Goal: Task Accomplishment & Management: Manage account settings

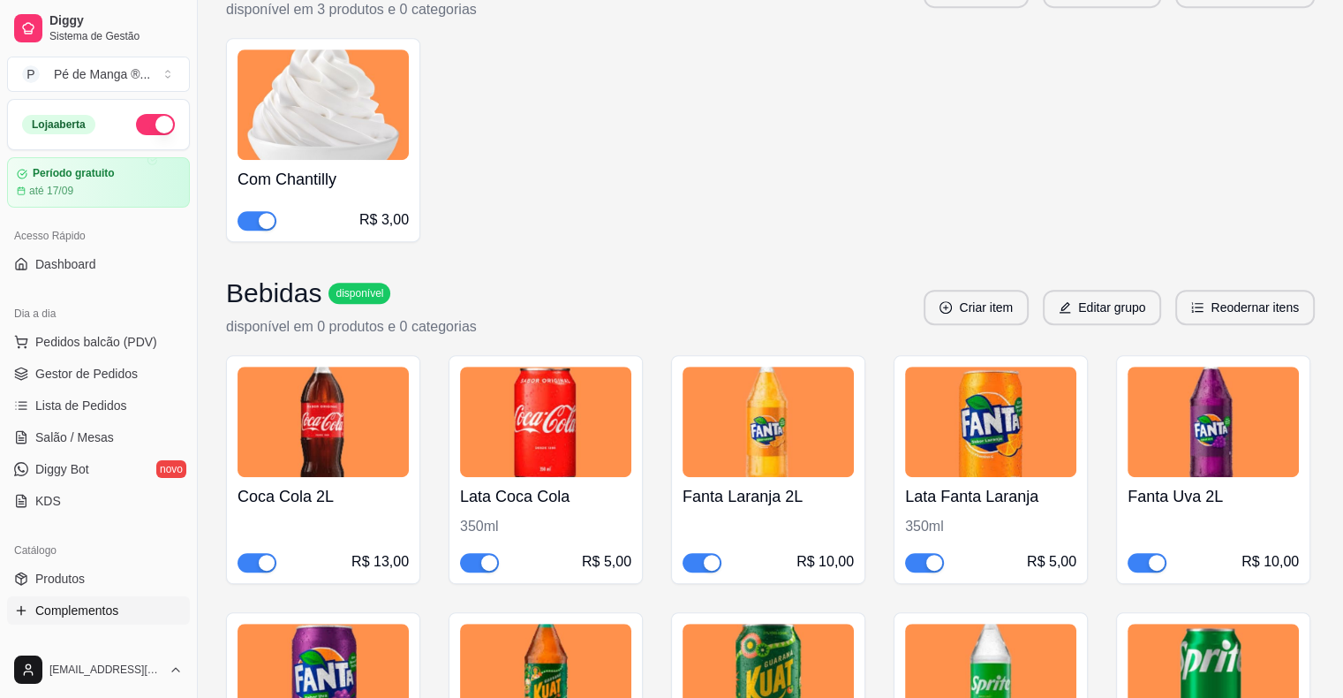
scroll to position [14240, 0]
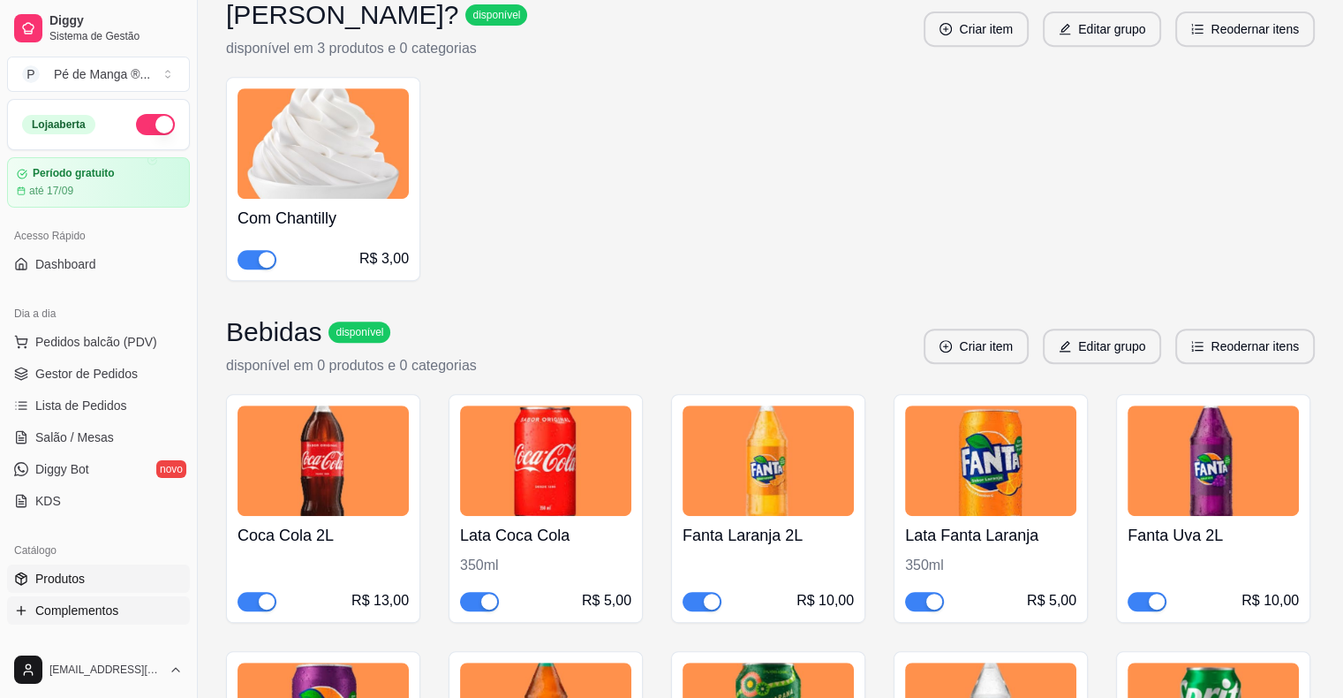
click at [134, 578] on link "Produtos" at bounding box center [98, 578] width 183 height 28
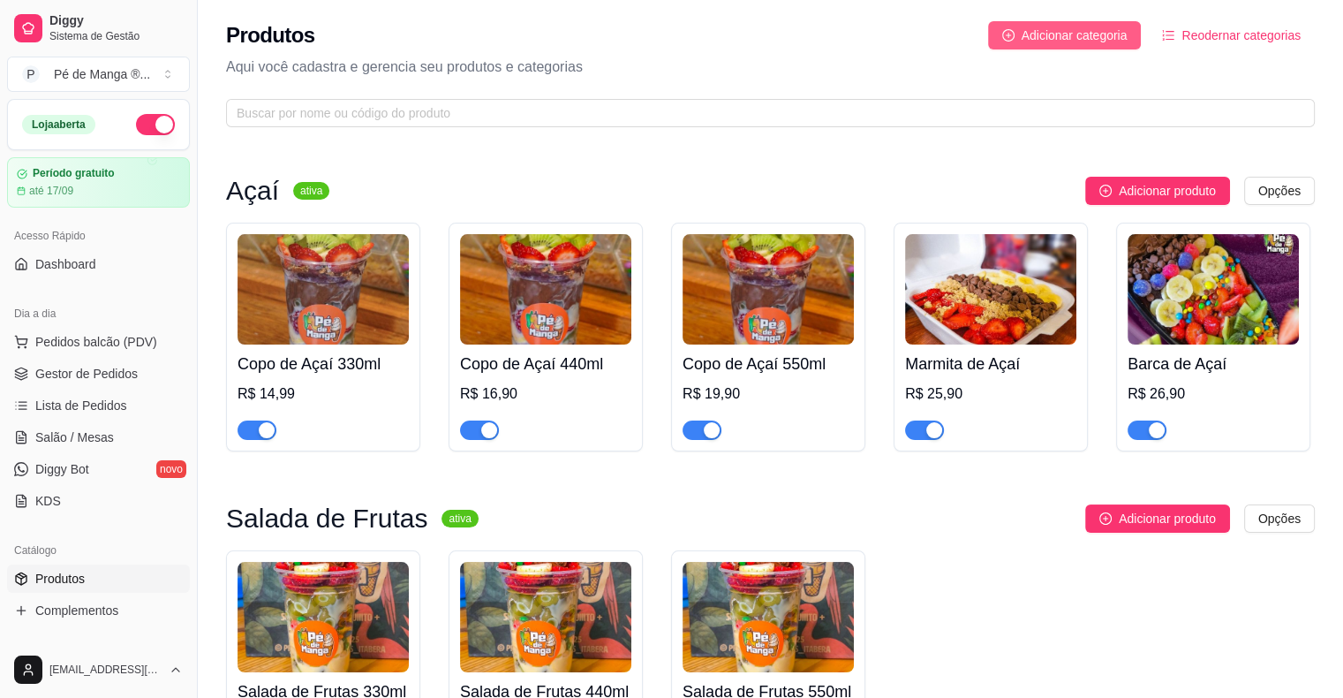
click at [1089, 29] on span "Adicionar categoria" at bounding box center [1075, 35] width 106 height 19
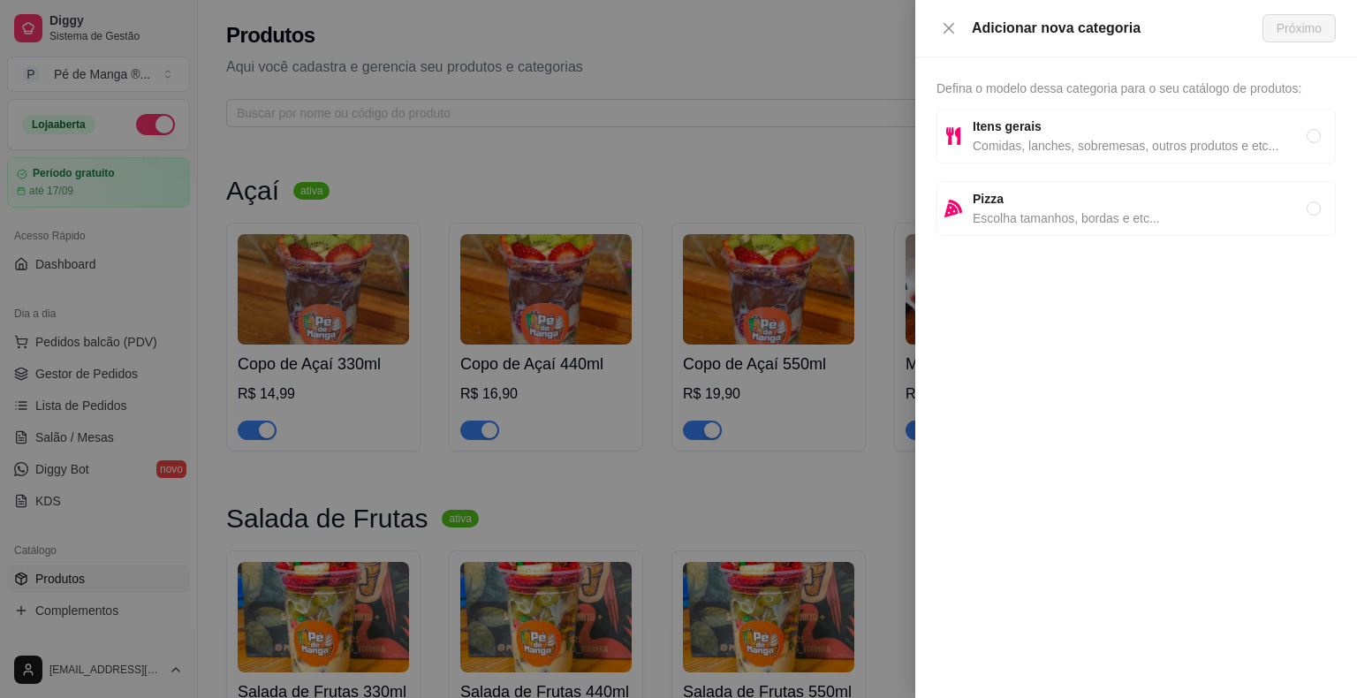
click at [1057, 110] on div "Itens gerais Comidas, lanches, sobremesas, outros produtos e etc..." at bounding box center [1135, 136] width 399 height 55
radio input "true"
click at [954, 26] on icon "close" at bounding box center [948, 28] width 14 height 14
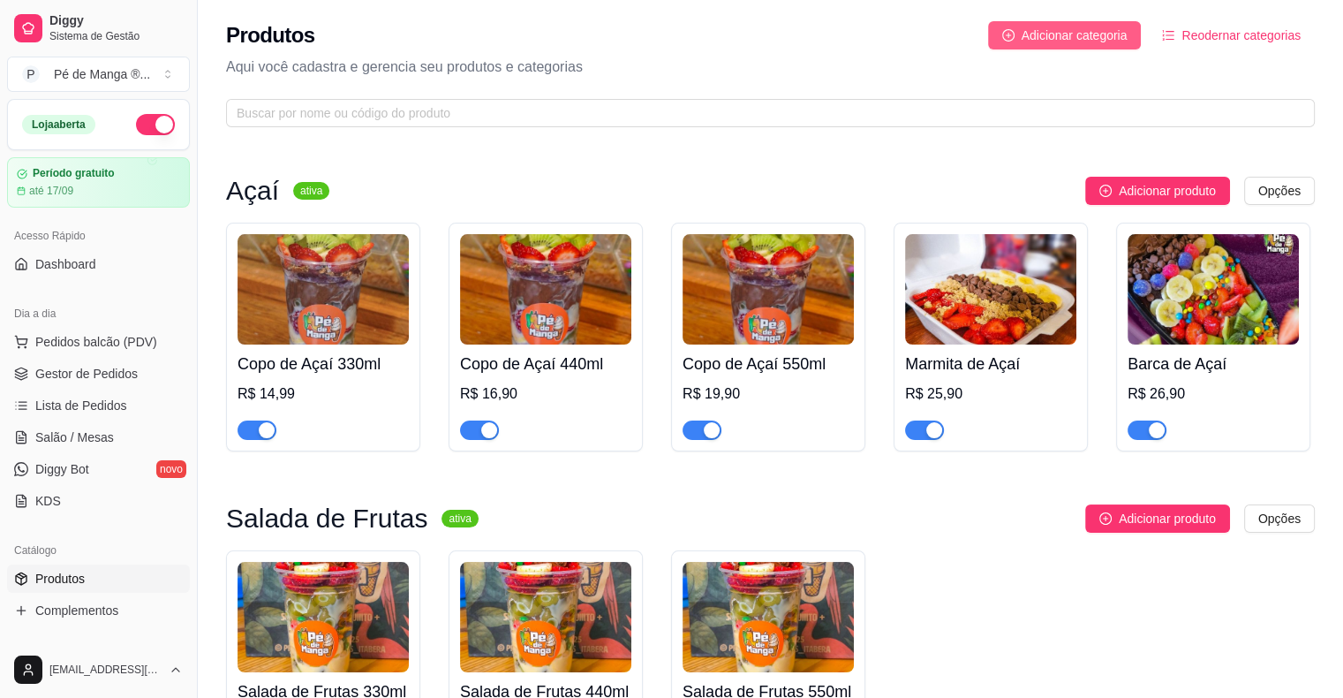
click at [1092, 36] on span "Adicionar categoria" at bounding box center [1075, 35] width 106 height 19
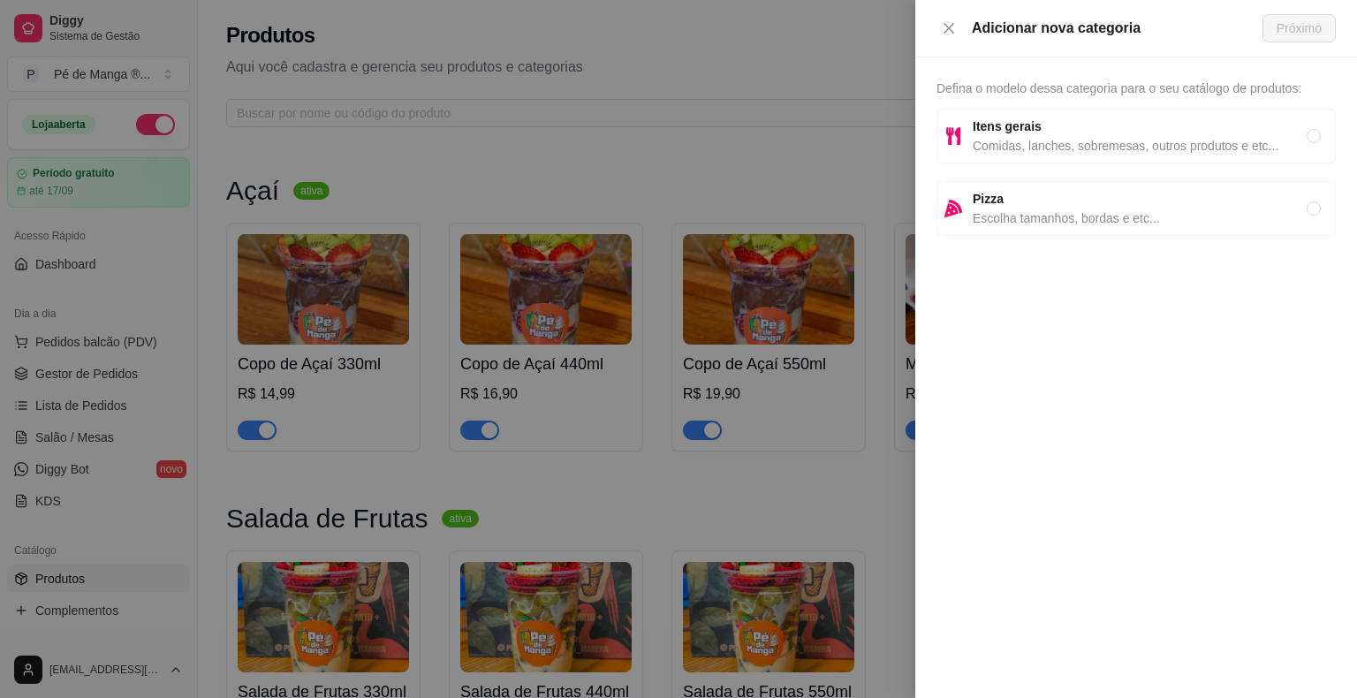
click at [993, 158] on div "Itens gerais Comidas, lanches, sobremesas, outros produtos e etc..." at bounding box center [1135, 136] width 399 height 55
radio input "true"
click at [1050, 147] on span "Comidas, lanches, sobremesas, outros produtos e etc..." at bounding box center [1139, 145] width 334 height 19
click at [1324, 40] on button "Próximo" at bounding box center [1298, 28] width 73 height 28
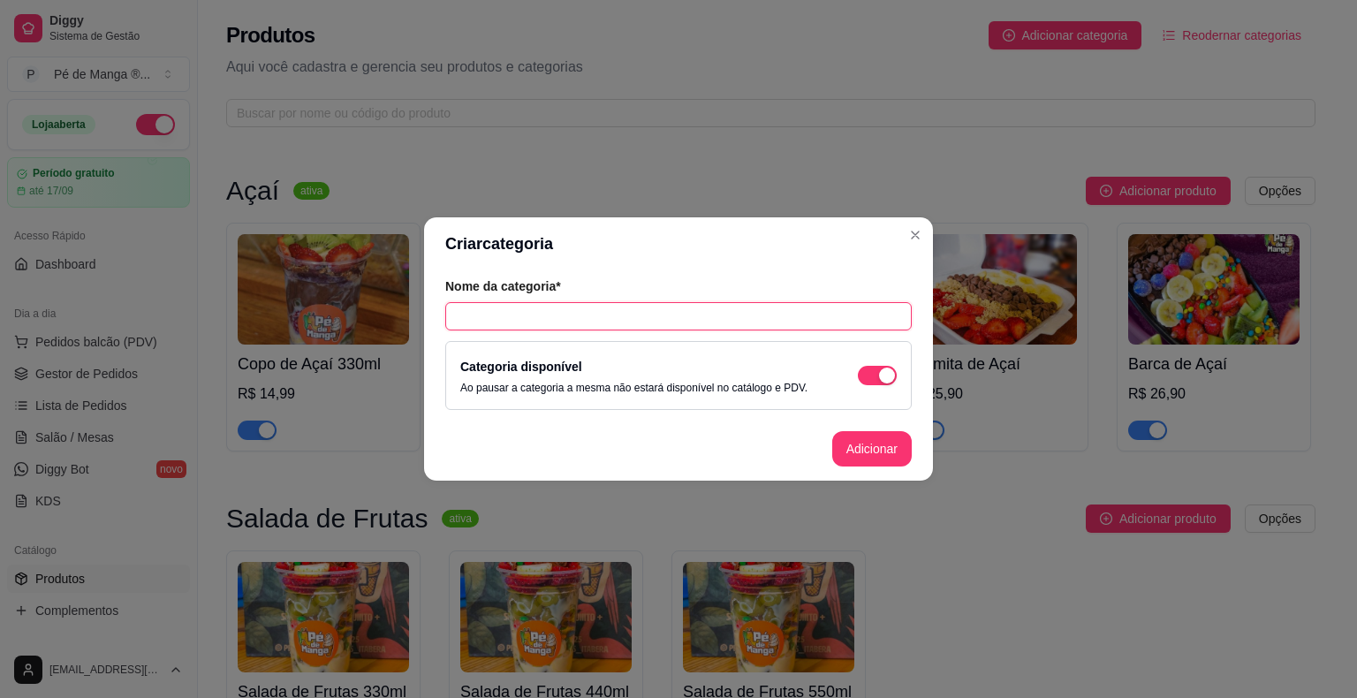
click at [740, 317] on input "text" at bounding box center [678, 316] width 466 height 28
type input "Bebidas"
click at [873, 457] on button "Adicionar" at bounding box center [872, 449] width 78 height 34
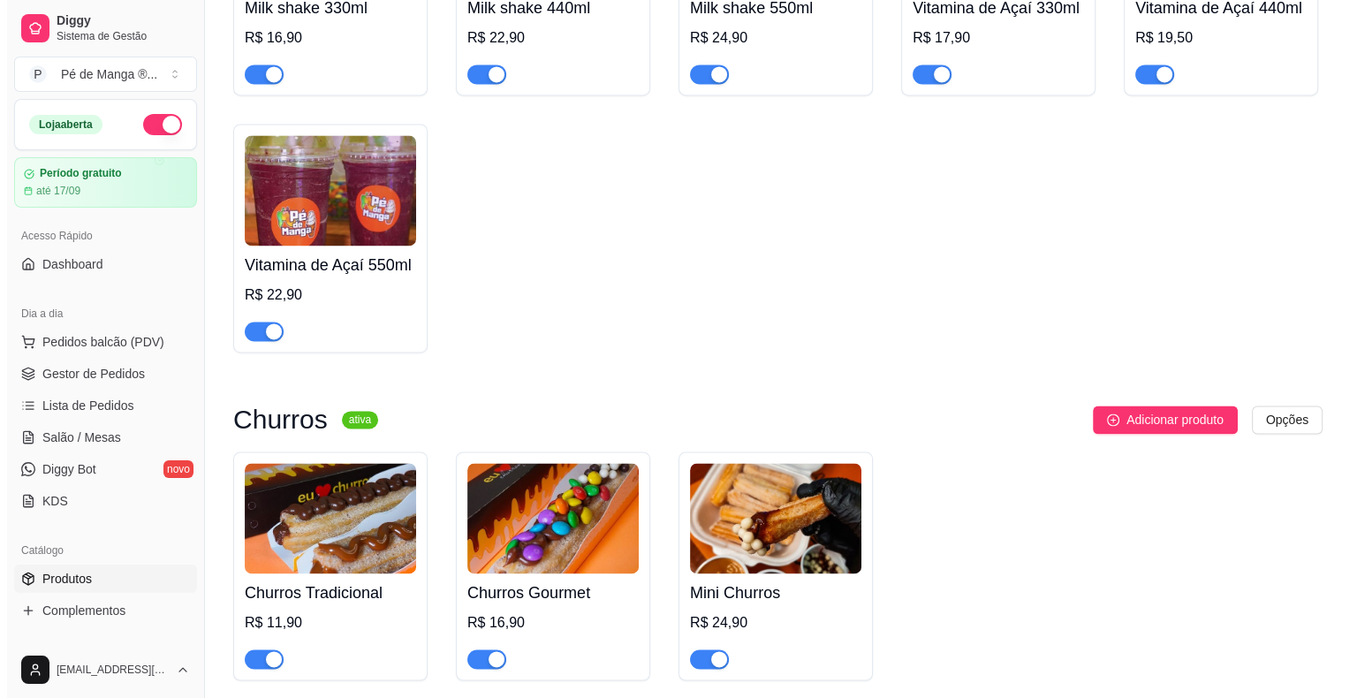
scroll to position [3111, 0]
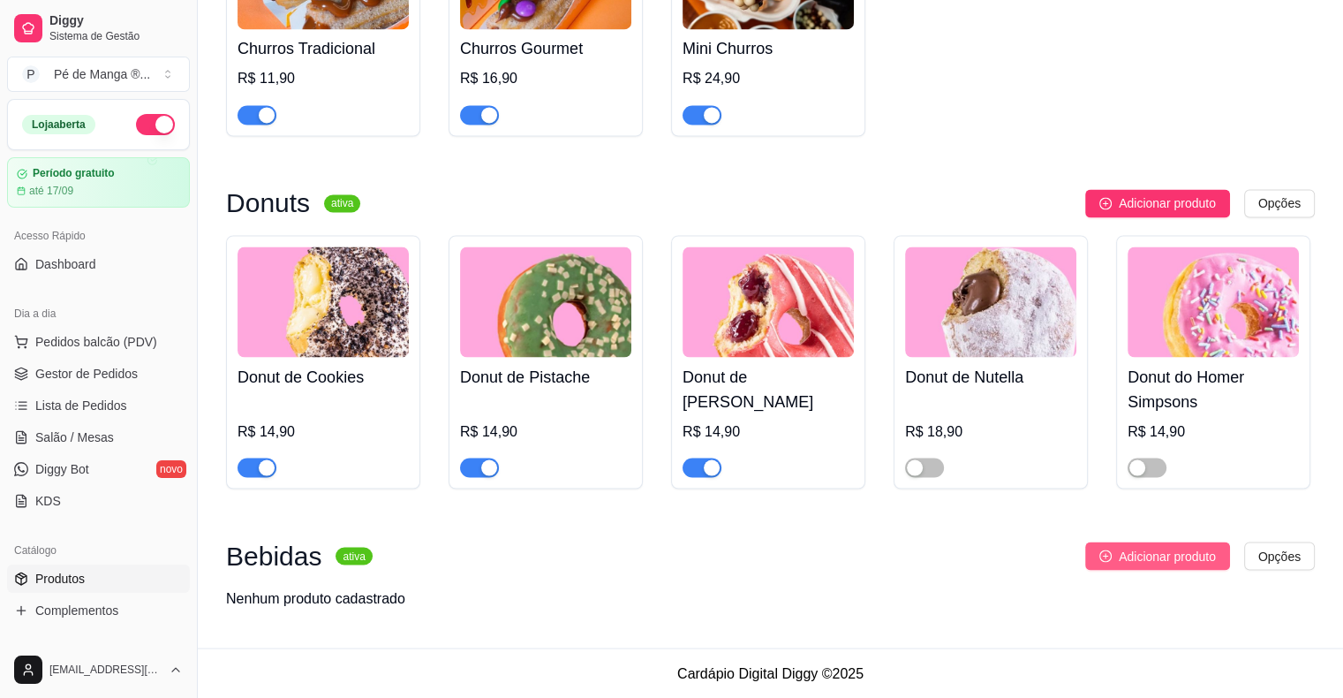
click at [1213, 556] on span "Adicionar produto" at bounding box center [1167, 555] width 97 height 19
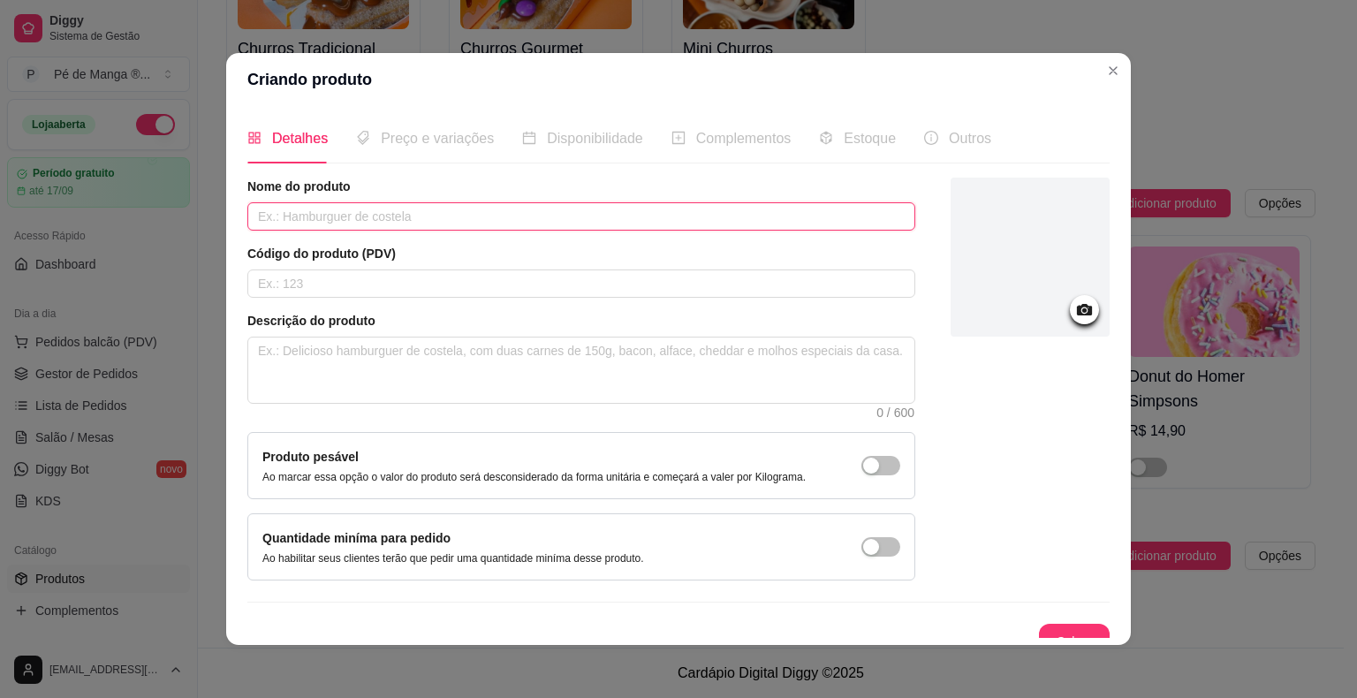
click at [435, 220] on input "text" at bounding box center [581, 216] width 668 height 28
type input "Bebidas"
click at [1040, 627] on button "Salvar" at bounding box center [1074, 641] width 69 height 34
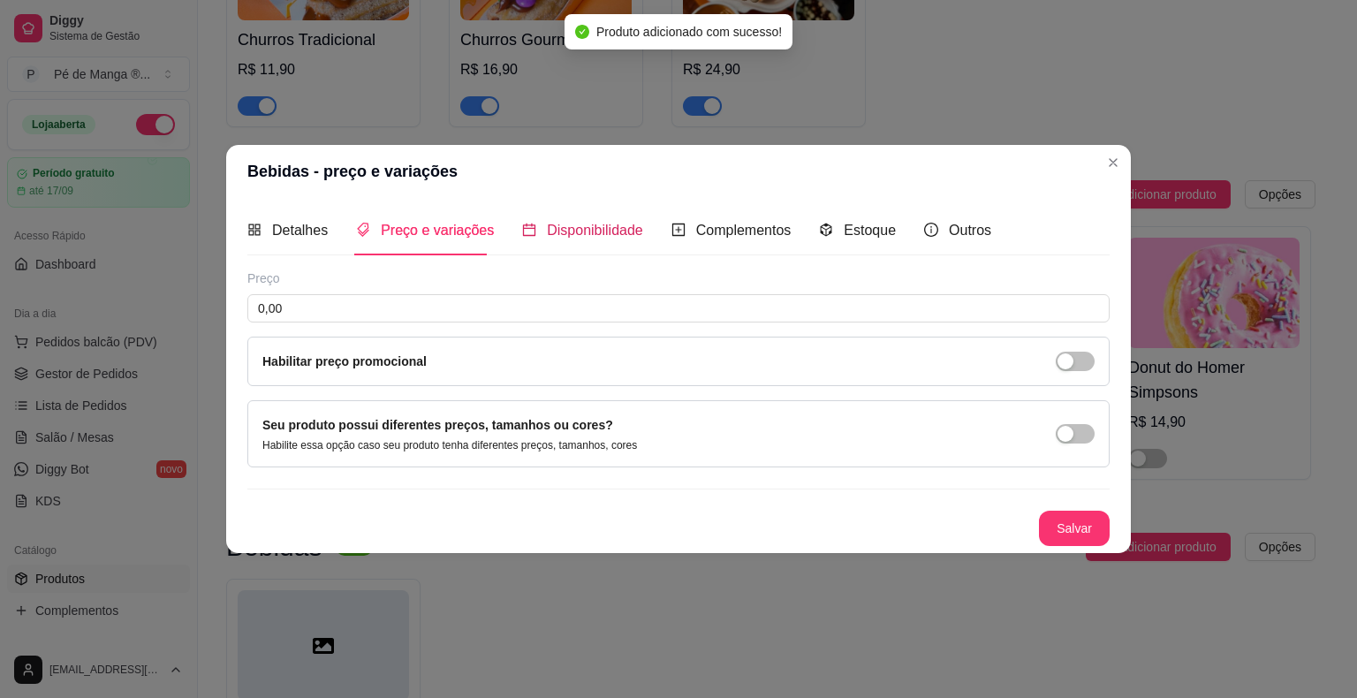
click at [564, 235] on span "Disponibilidade" at bounding box center [595, 230] width 96 height 15
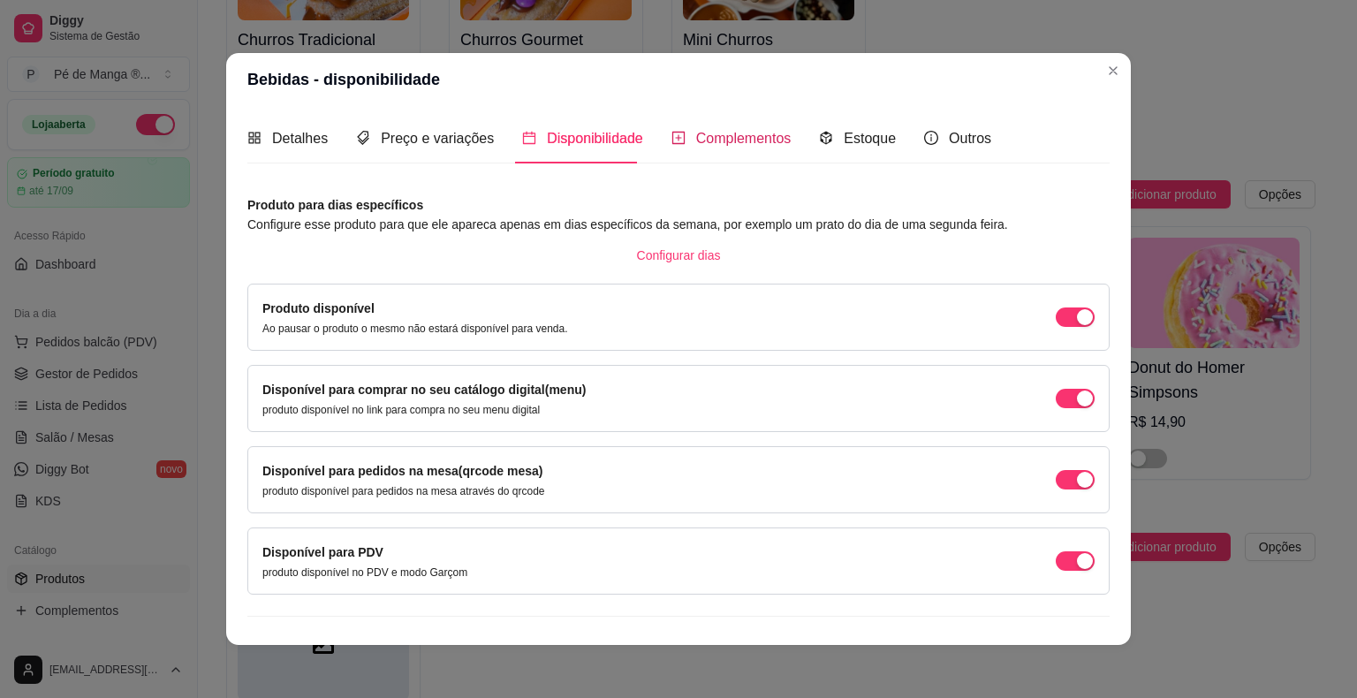
click at [700, 147] on div "Complementos" at bounding box center [731, 138] width 120 height 22
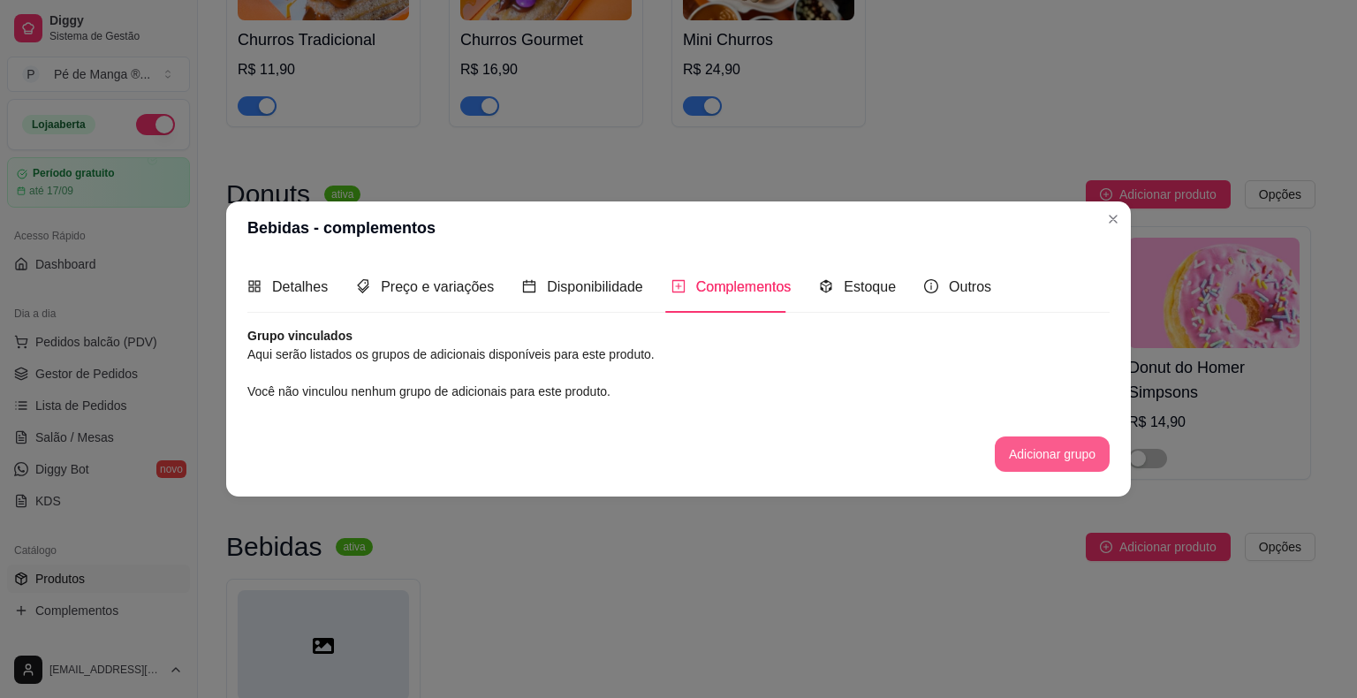
click at [1006, 447] on button "Adicionar grupo" at bounding box center [1051, 453] width 115 height 35
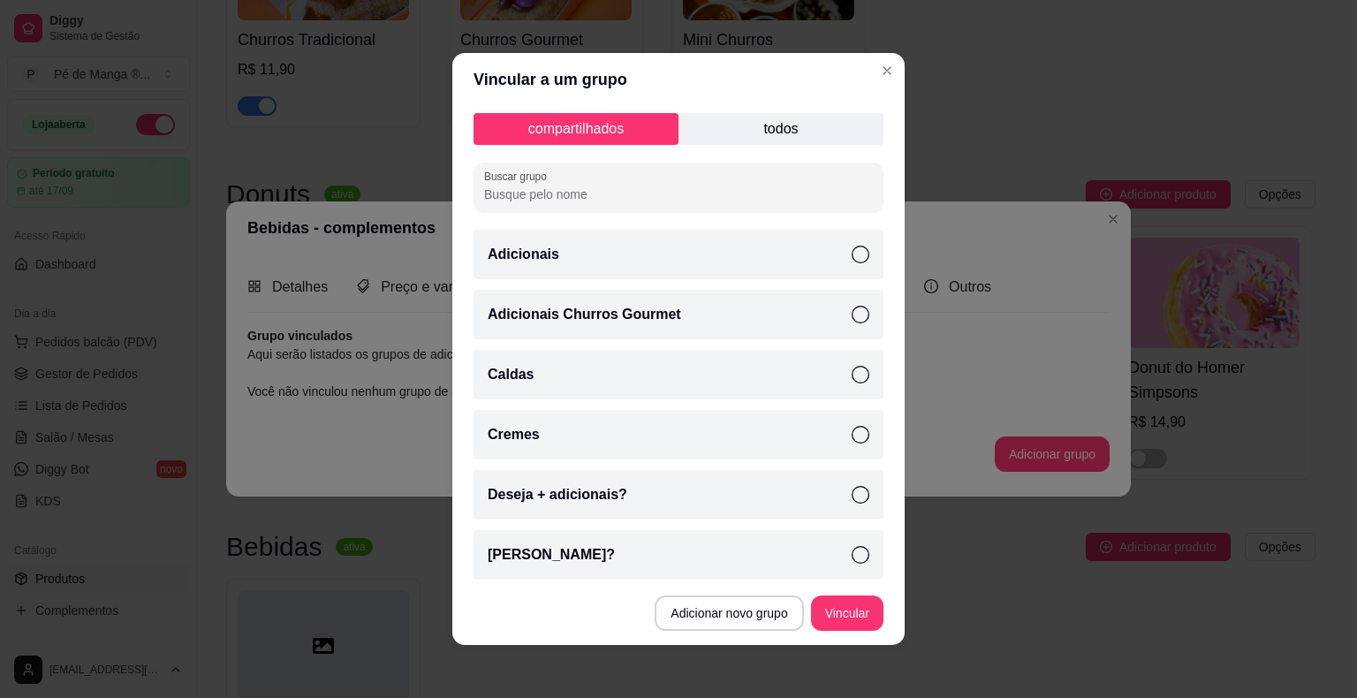
click at [756, 138] on p "todos" at bounding box center [780, 129] width 205 height 32
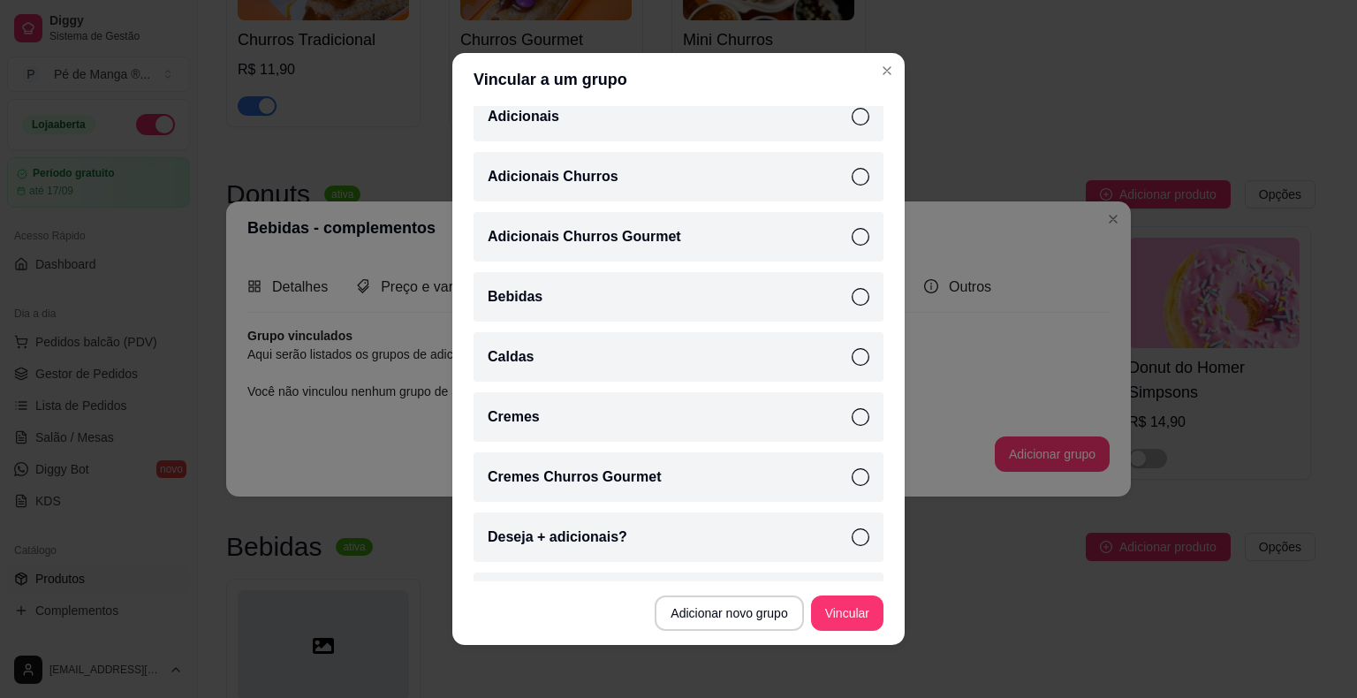
scroll to position [114, 0]
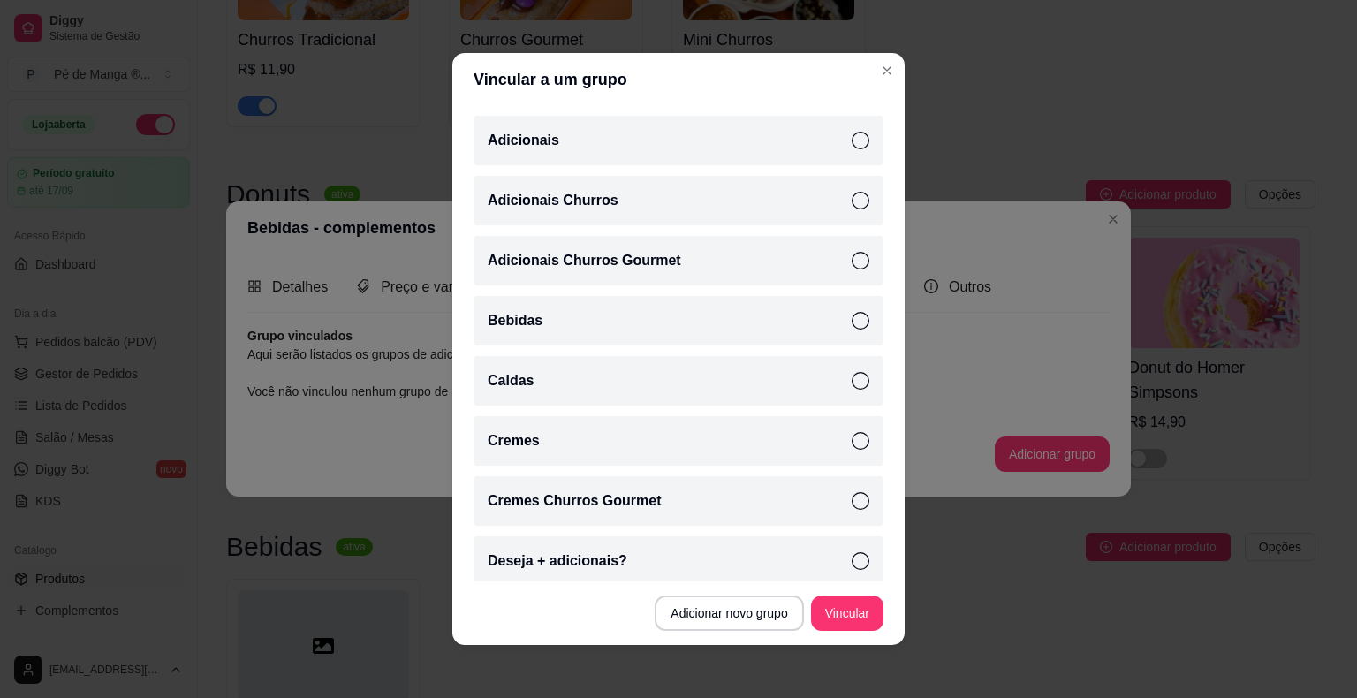
click at [824, 319] on div "Bebidas" at bounding box center [678, 320] width 410 height 49
click at [840, 627] on button "Vincular" at bounding box center [847, 612] width 72 height 35
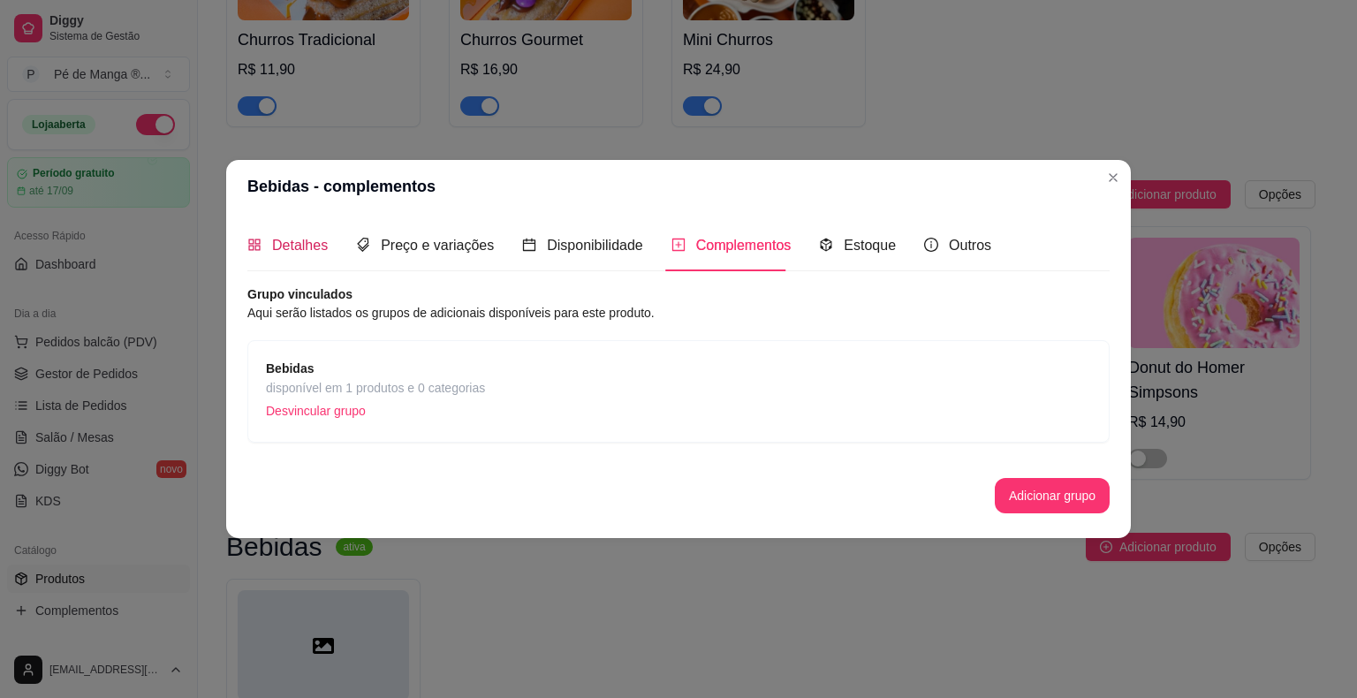
click at [297, 253] on span "Detalhes" at bounding box center [300, 245] width 56 height 15
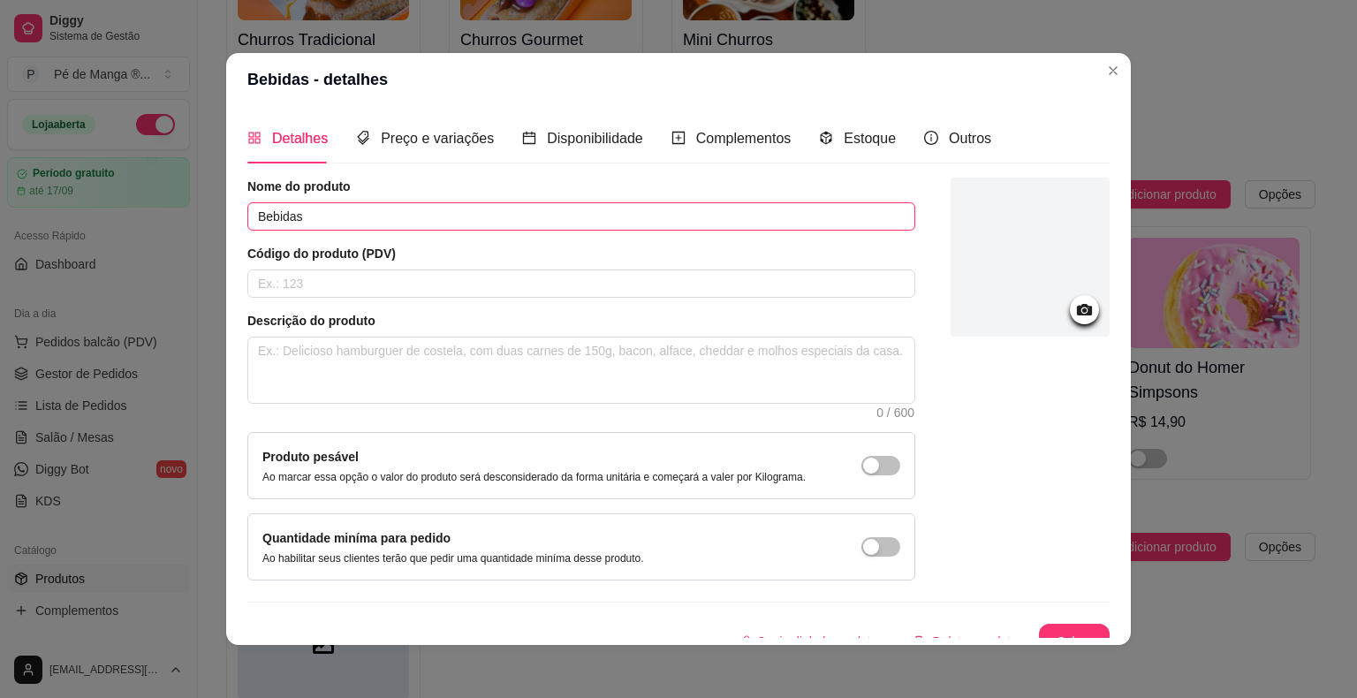
drag, startPoint x: 281, startPoint y: 214, endPoint x: 228, endPoint y: 224, distance: 54.0
click at [228, 224] on div "Detalhes Preço e variações Disponibilidade Complementos Estoque Outros Nome do …" at bounding box center [678, 375] width 904 height 539
click at [332, 208] on input "Bebidas" at bounding box center [581, 216] width 668 height 28
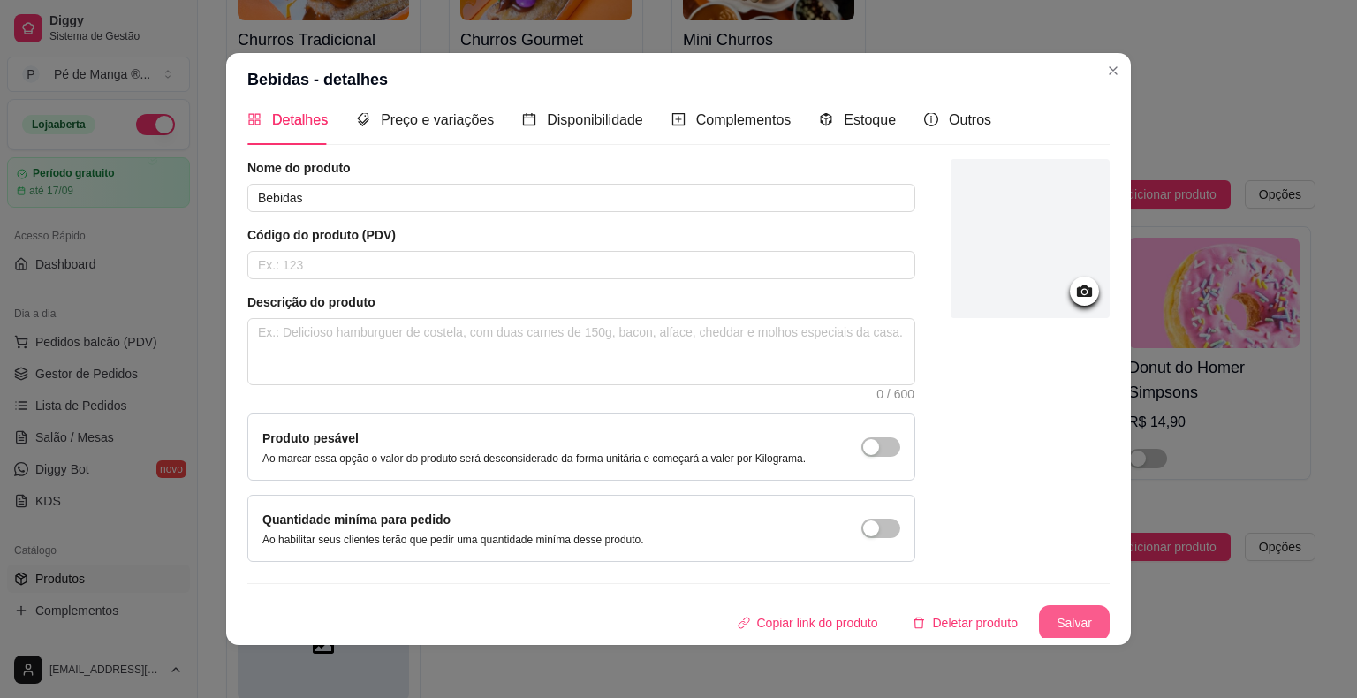
click at [1065, 635] on button "Salvar" at bounding box center [1074, 622] width 71 height 35
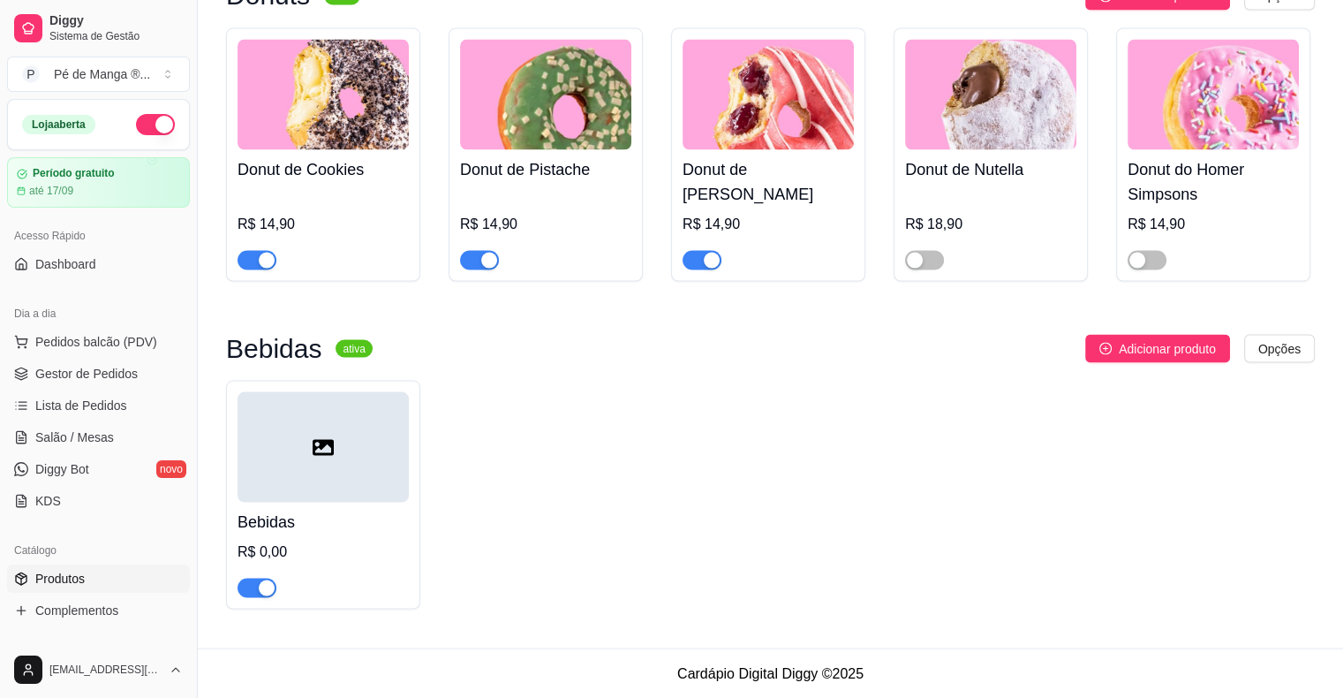
scroll to position [3319, 0]
click at [329, 480] on div at bounding box center [323, 446] width 171 height 110
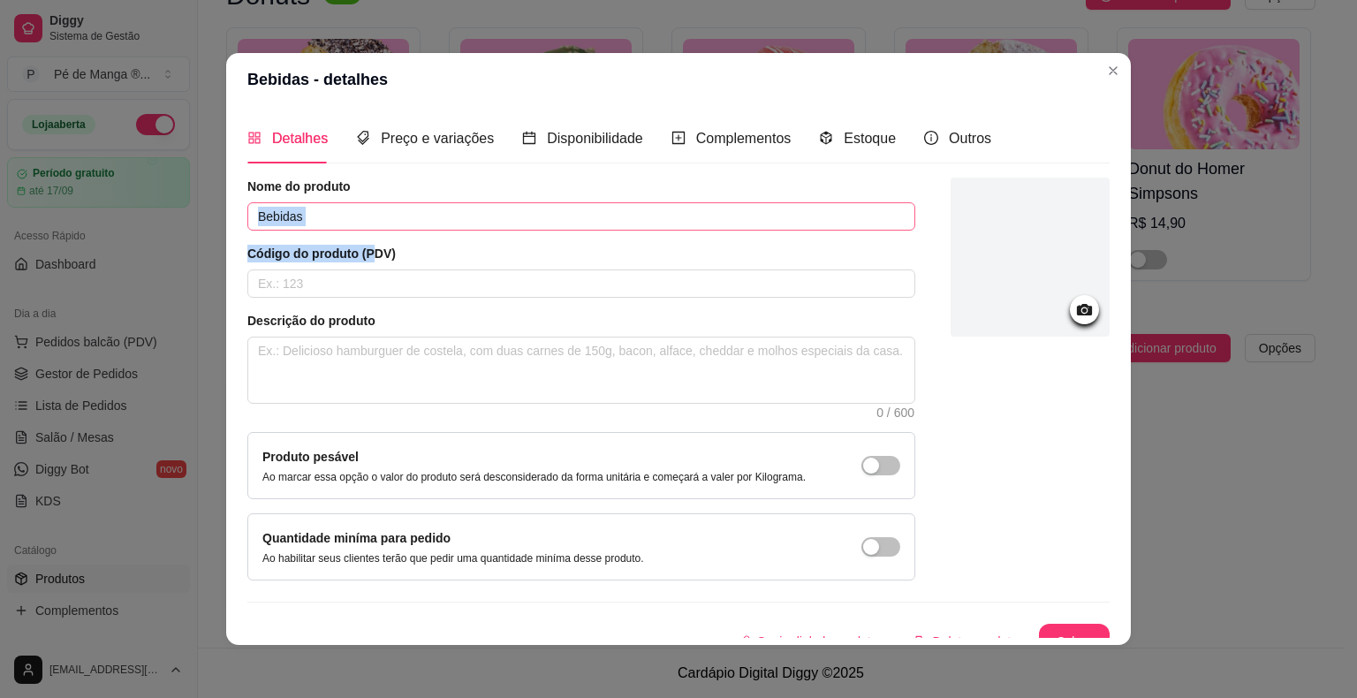
click at [364, 228] on div "Nome do produto Bebidas Código do produto (PDV) Descrição do produto 0 / 600 Pr…" at bounding box center [581, 379] width 668 height 403
click at [367, 228] on input "Bebidas" at bounding box center [581, 216] width 668 height 28
click at [300, 210] on input "Bebidas eÁgua" at bounding box center [581, 216] width 668 height 28
click at [386, 224] on input "Bebidas e Água" at bounding box center [581, 216] width 668 height 28
type input "Bebidas e Água"
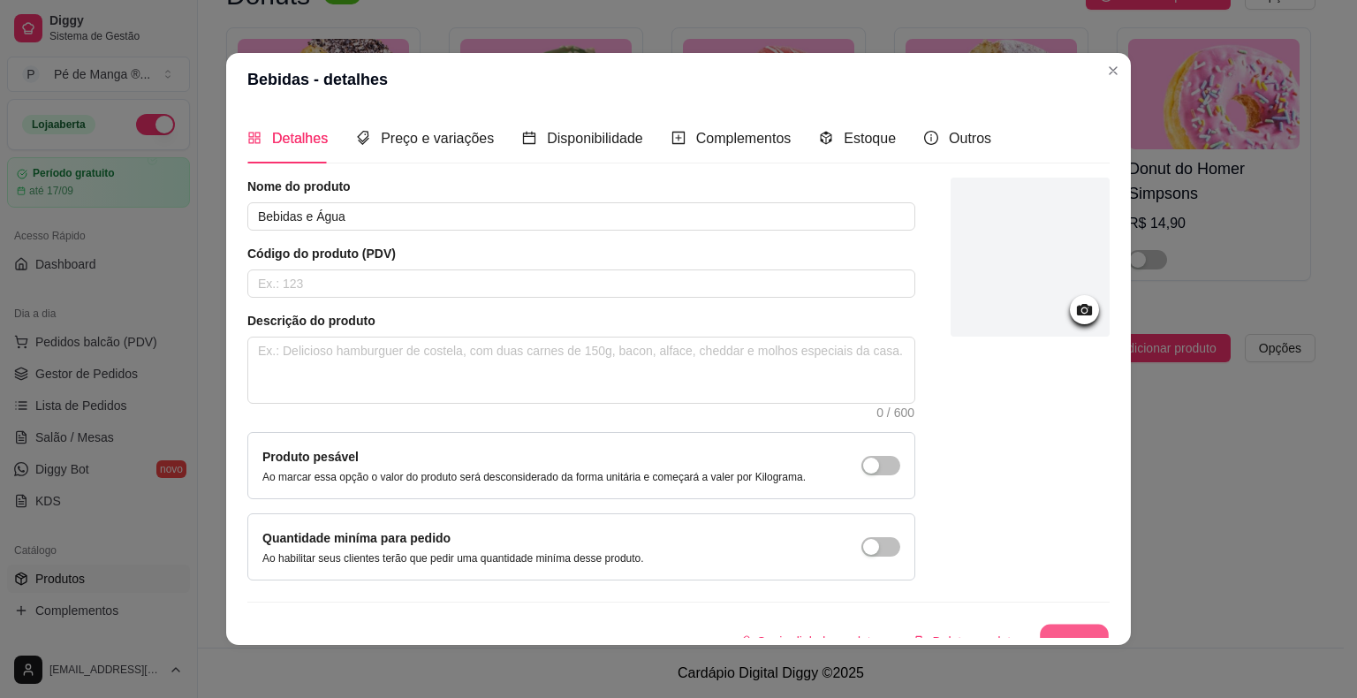
click at [1054, 627] on button "Salvar" at bounding box center [1074, 641] width 69 height 34
click at [979, 306] on div at bounding box center [1029, 257] width 159 height 159
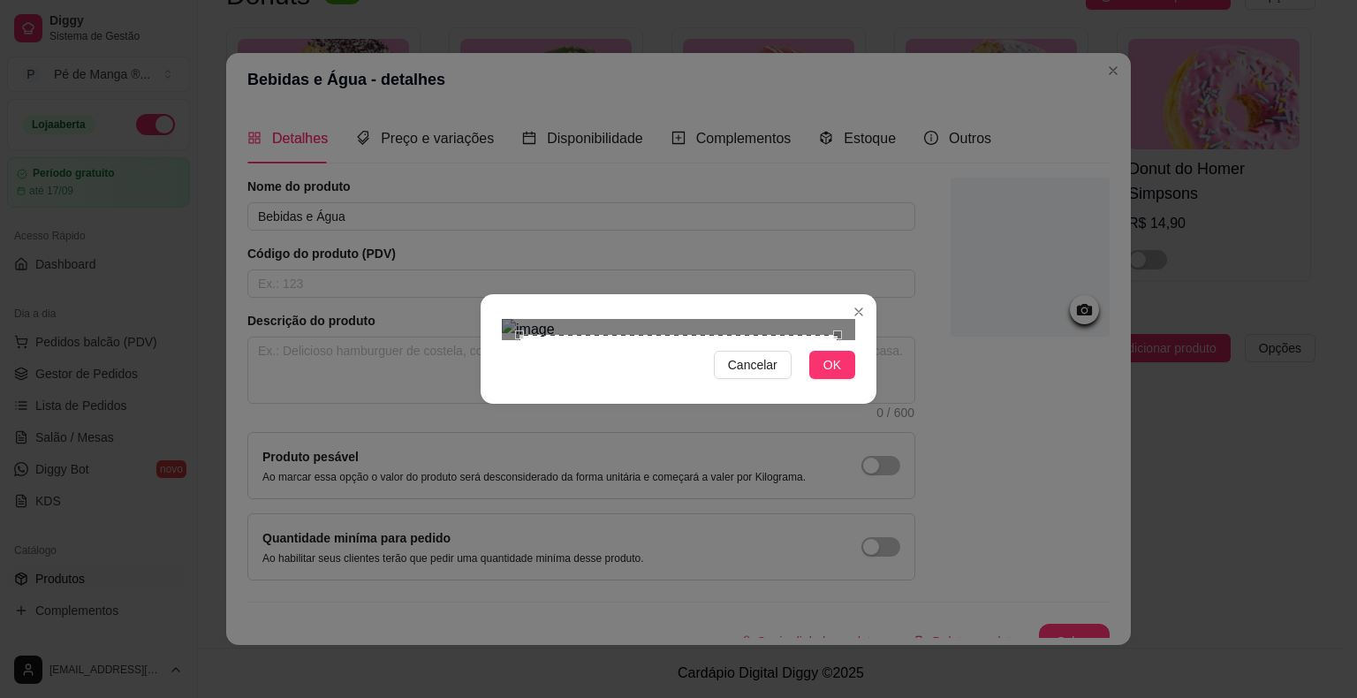
click at [735, 431] on div "Use the arrow keys to move the crop selection area" at bounding box center [678, 494] width 318 height 318
click at [836, 374] on span "OK" at bounding box center [832, 364] width 18 height 19
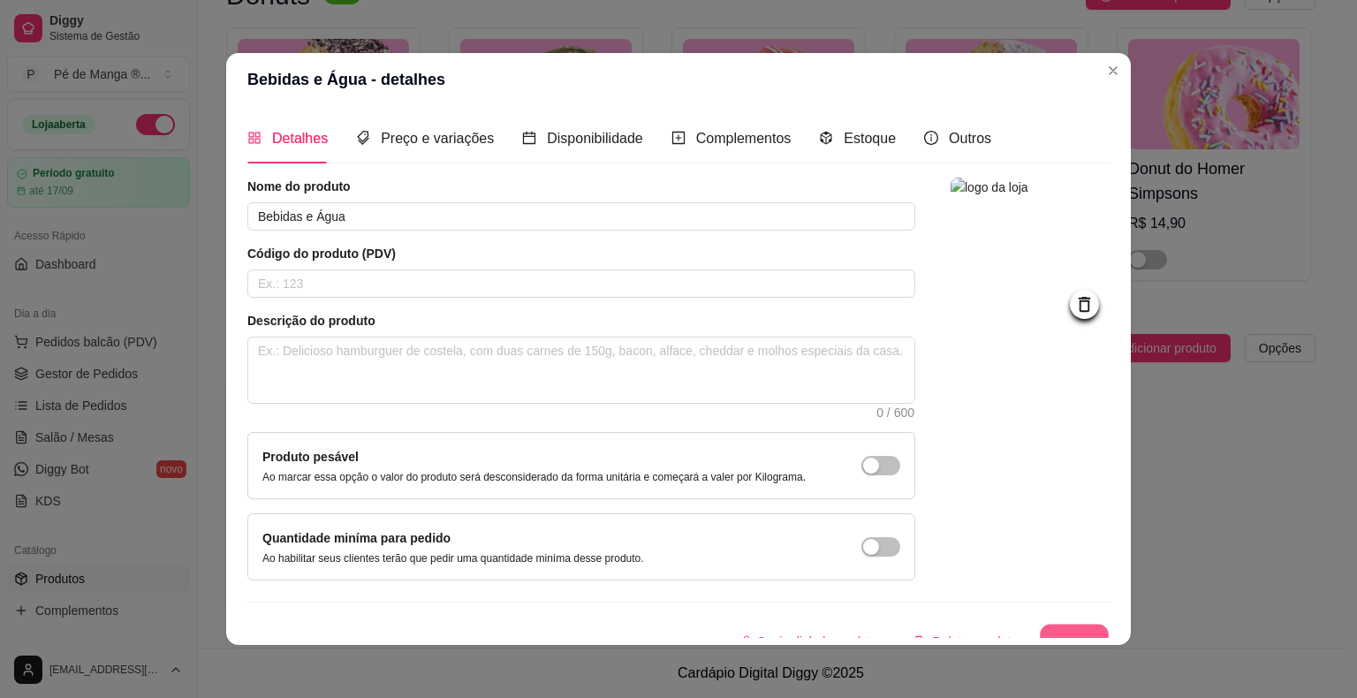
click at [1063, 634] on button "Salvar" at bounding box center [1074, 641] width 69 height 34
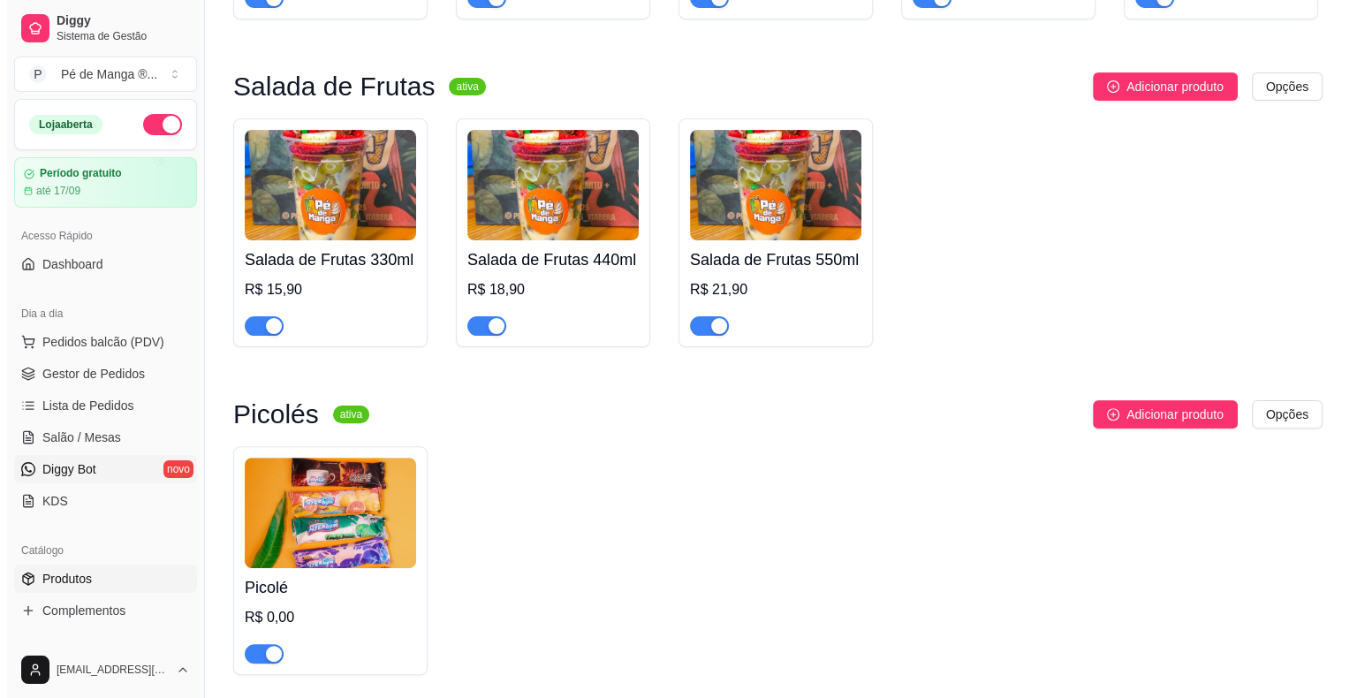
scroll to position [405, 0]
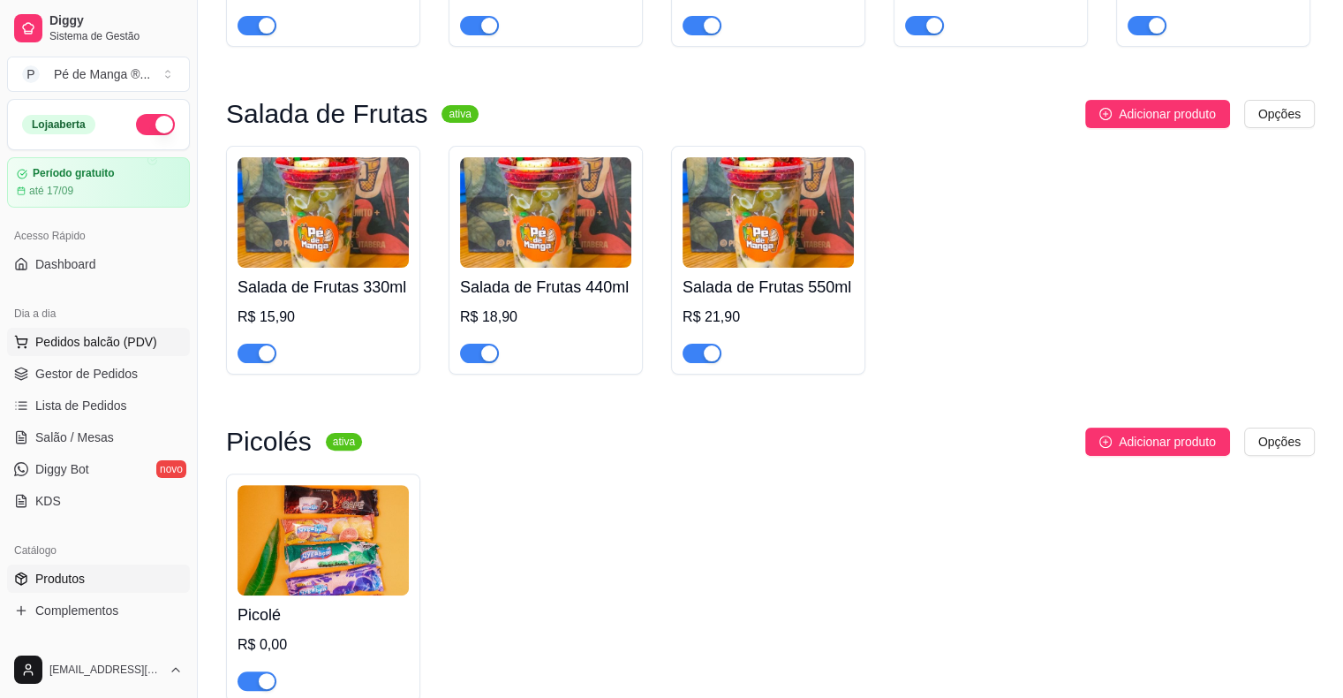
click at [118, 351] on button "Pedidos balcão (PDV)" at bounding box center [98, 342] width 183 height 28
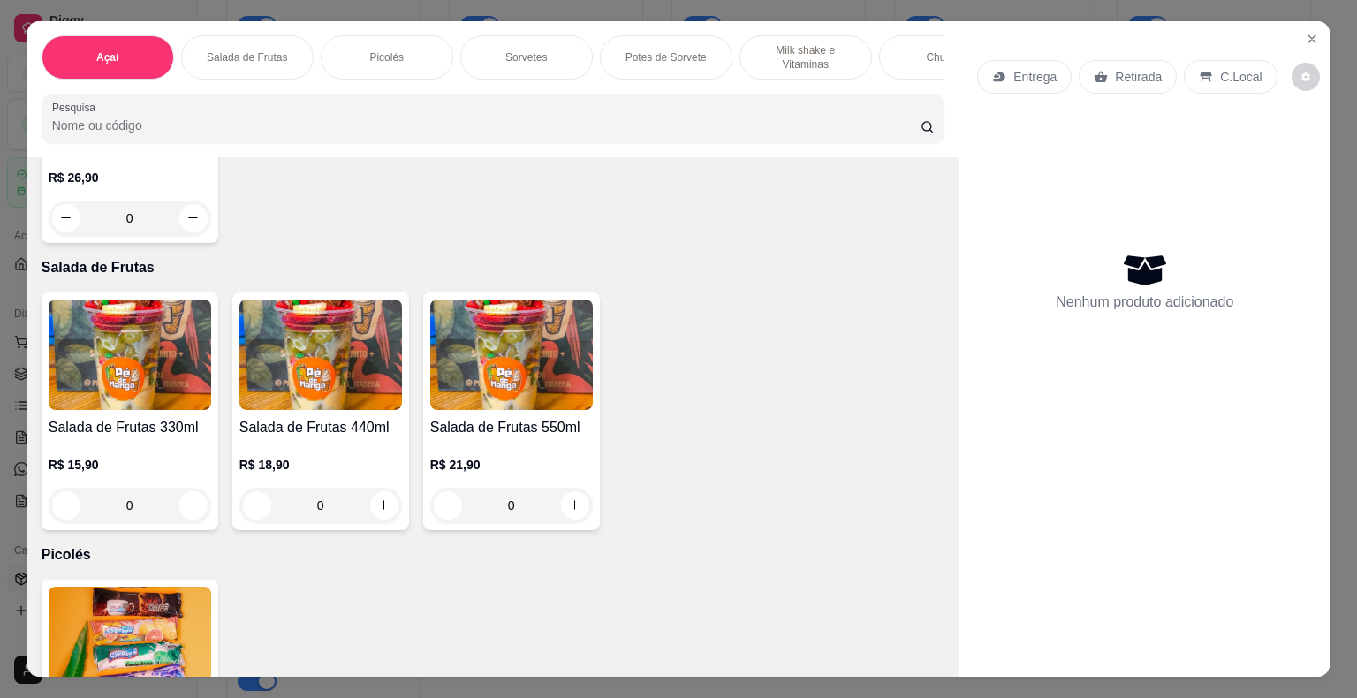
scroll to position [618, 0]
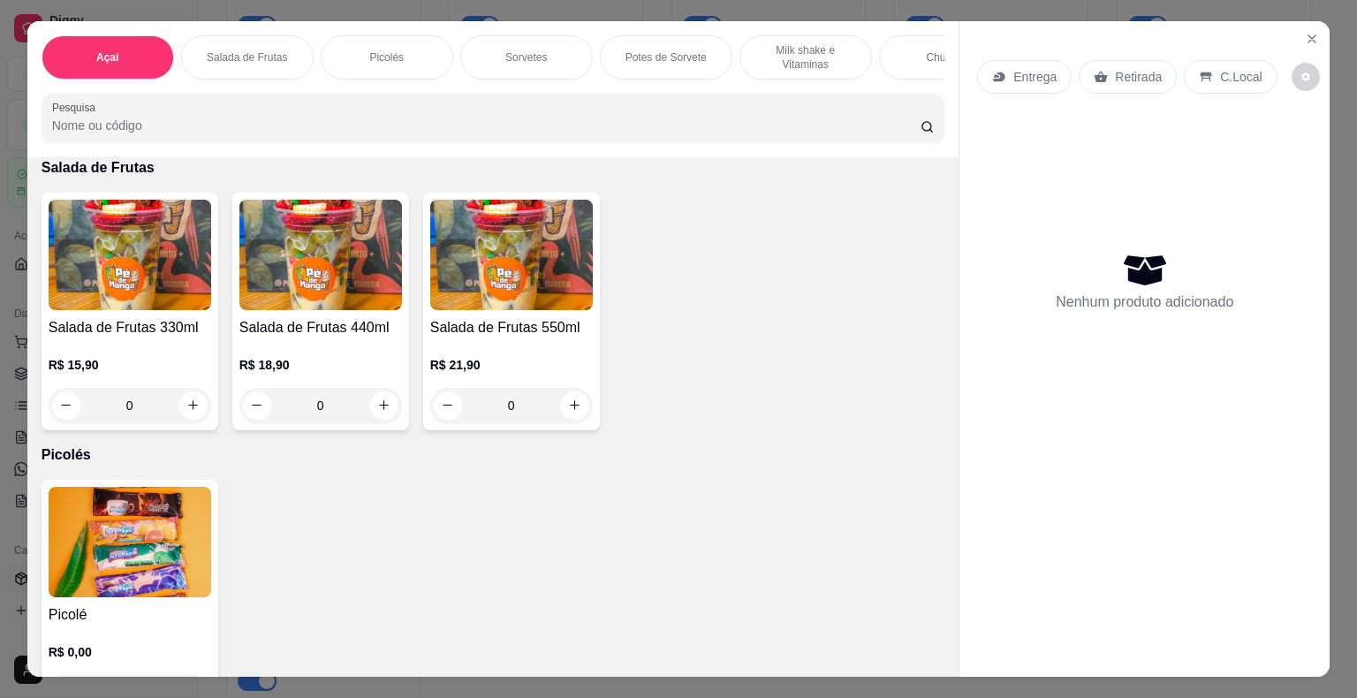
click at [212, 50] on p "Salada de Frutas" at bounding box center [247, 57] width 80 height 14
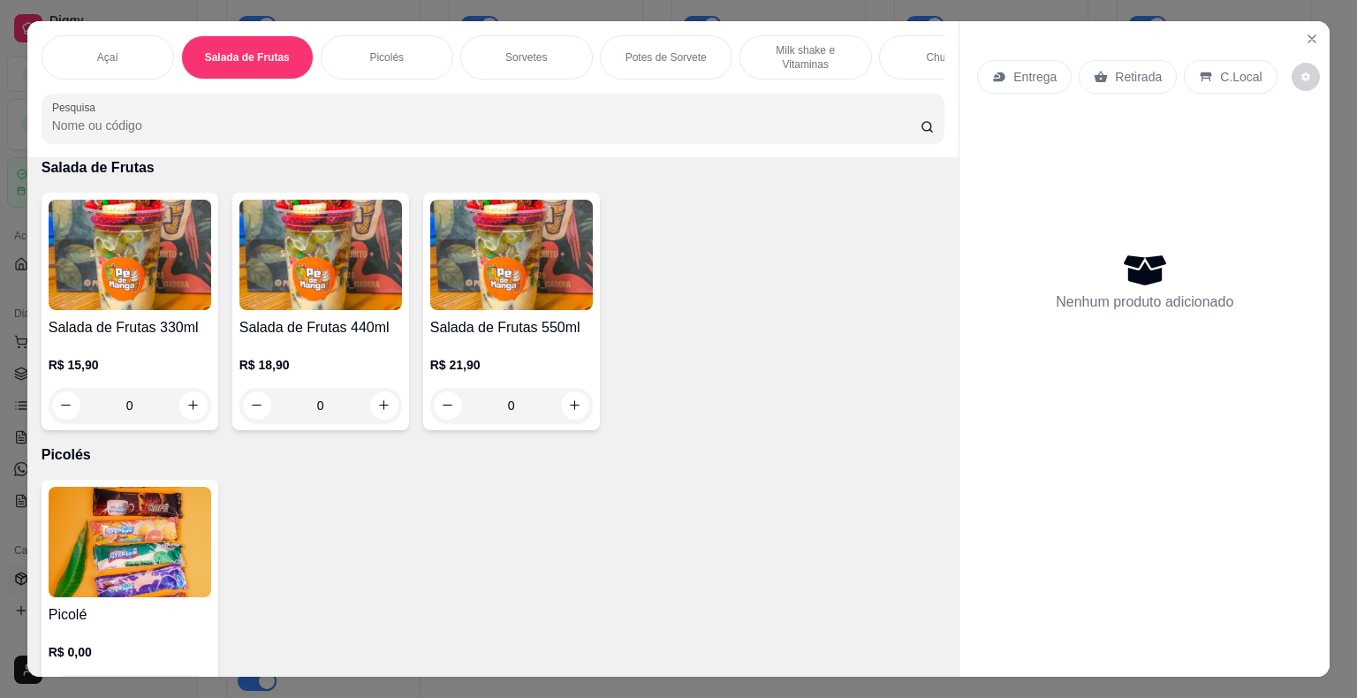
scroll to position [42, 0]
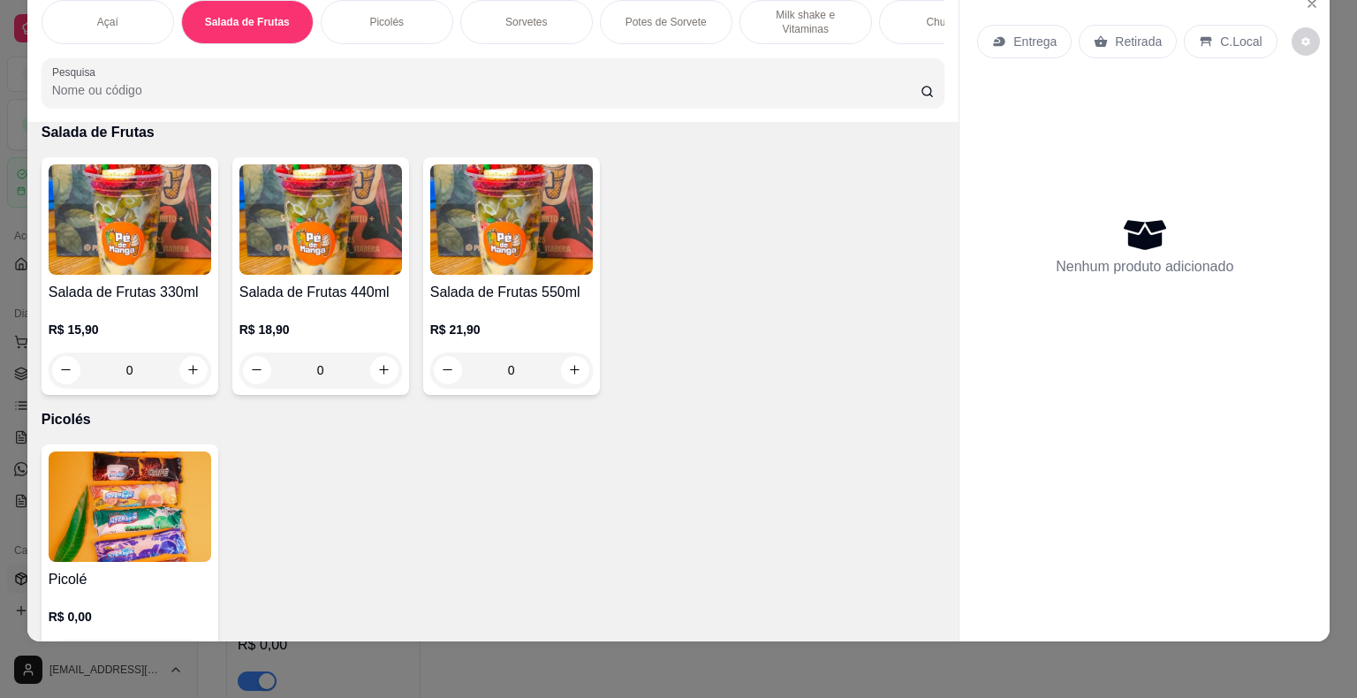
click at [389, 26] on div "Picolés" at bounding box center [387, 22] width 132 height 44
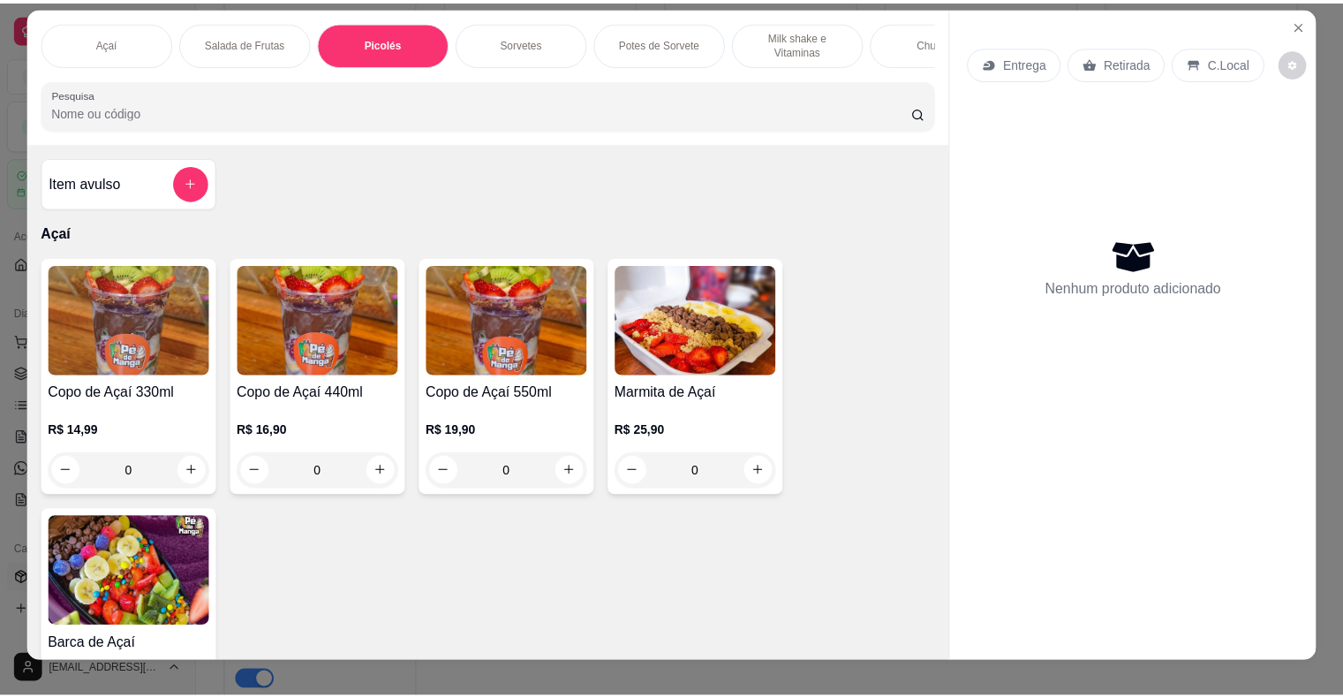
scroll to position [0, 0]
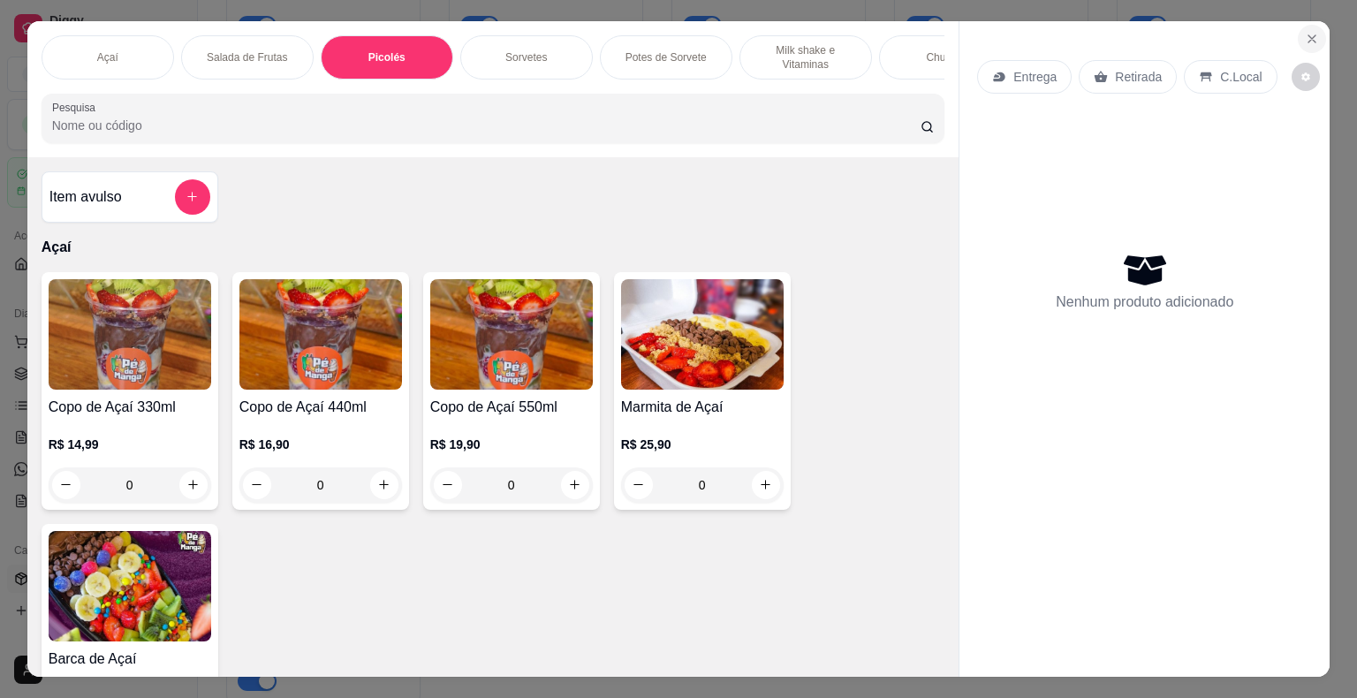
click at [1304, 34] on icon "Close" at bounding box center [1311, 39] width 14 height 14
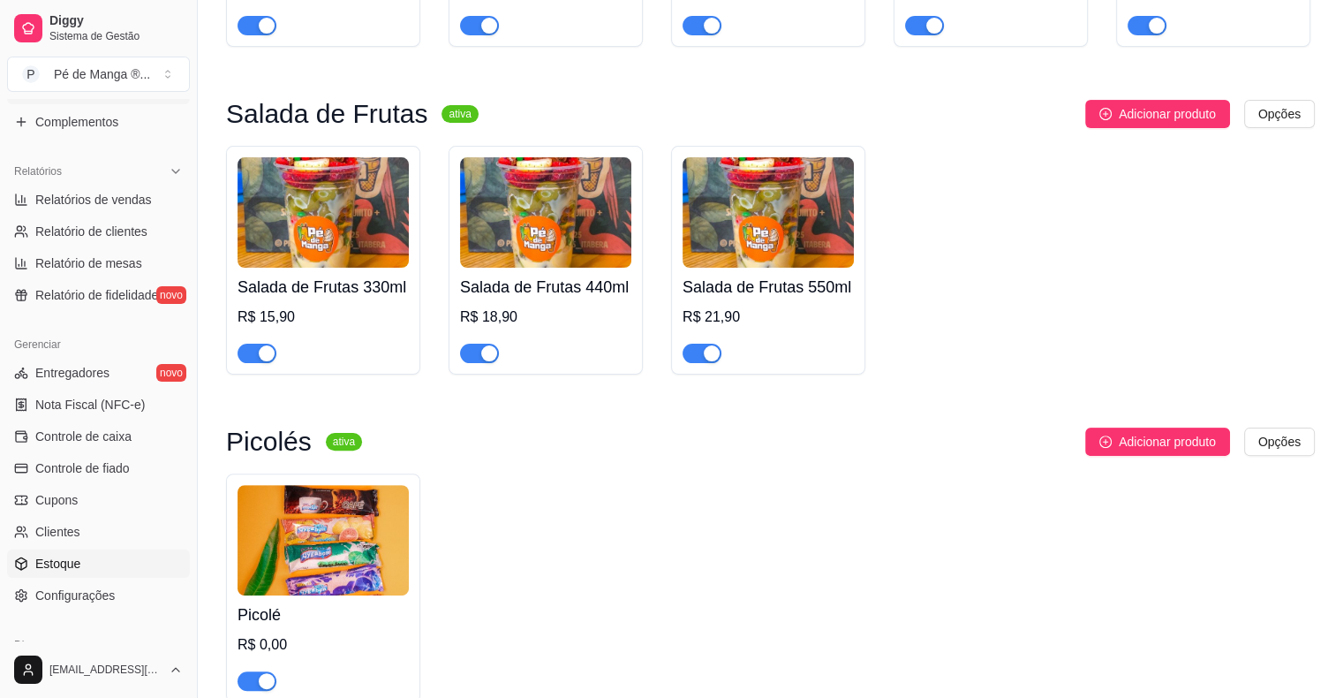
scroll to position [530, 0]
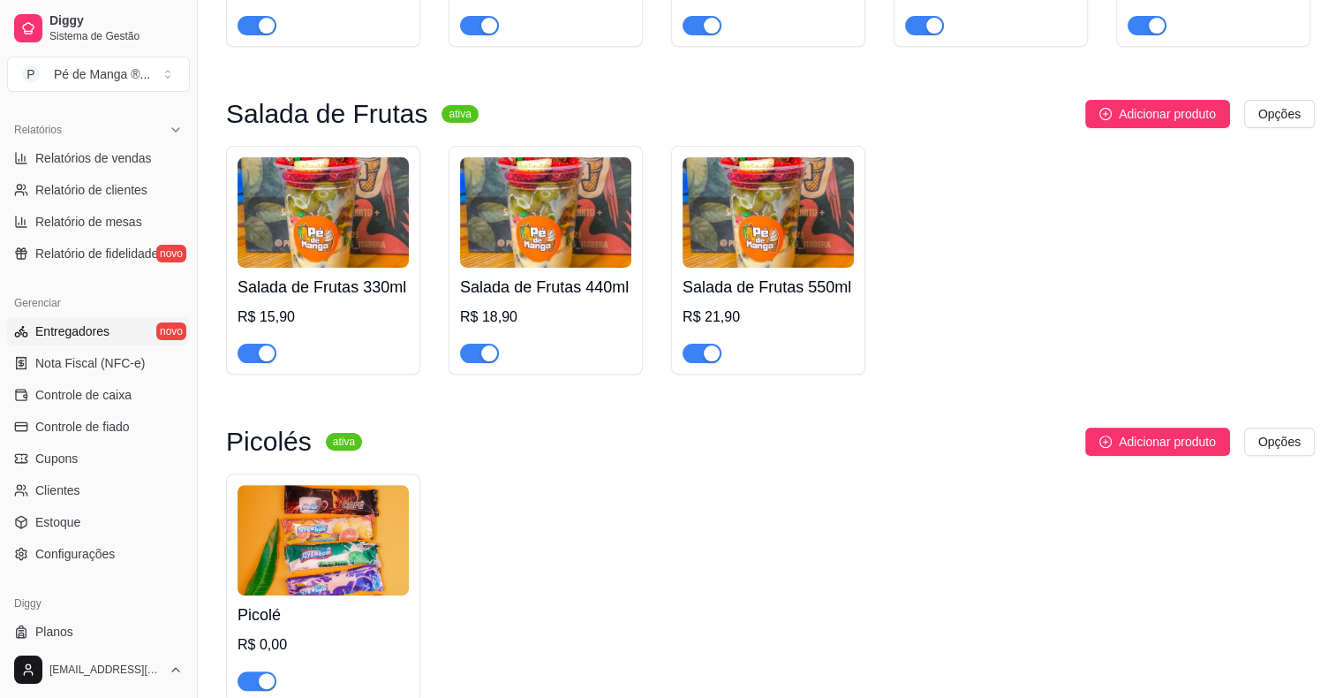
click at [113, 330] on link "Entregadores novo" at bounding box center [98, 331] width 183 height 28
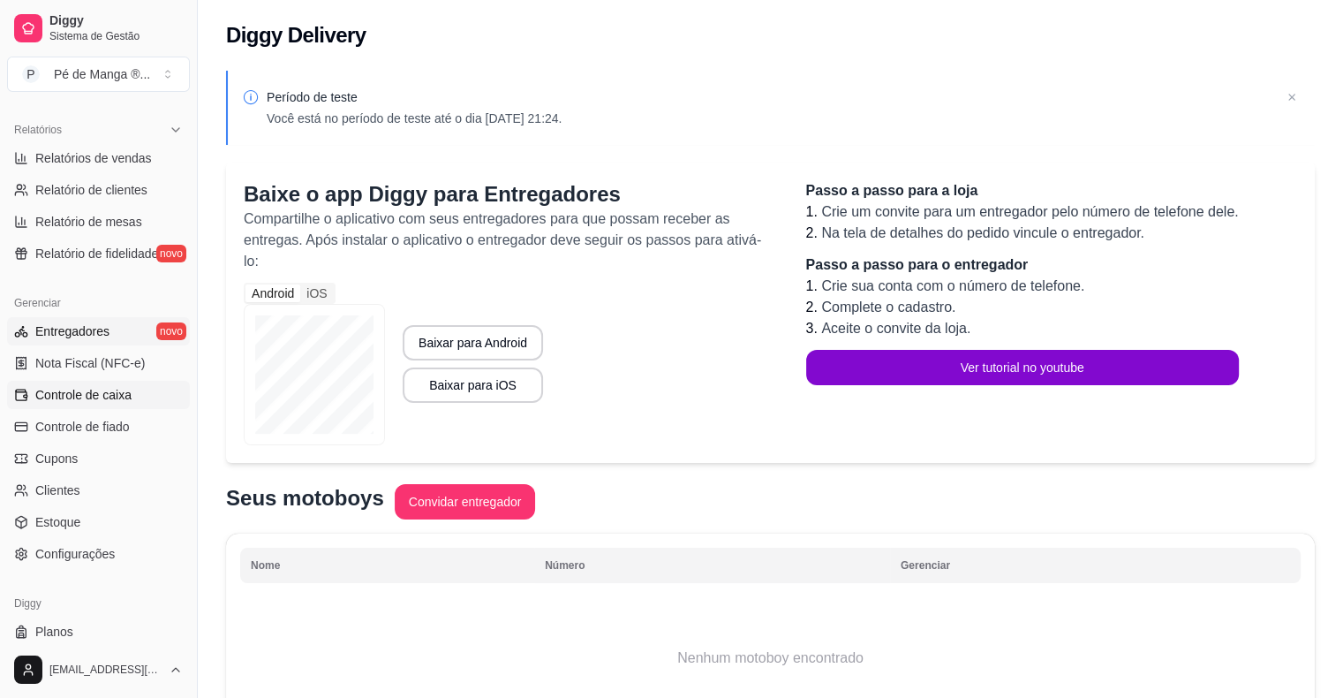
click at [145, 396] on link "Controle de caixa" at bounding box center [98, 395] width 183 height 28
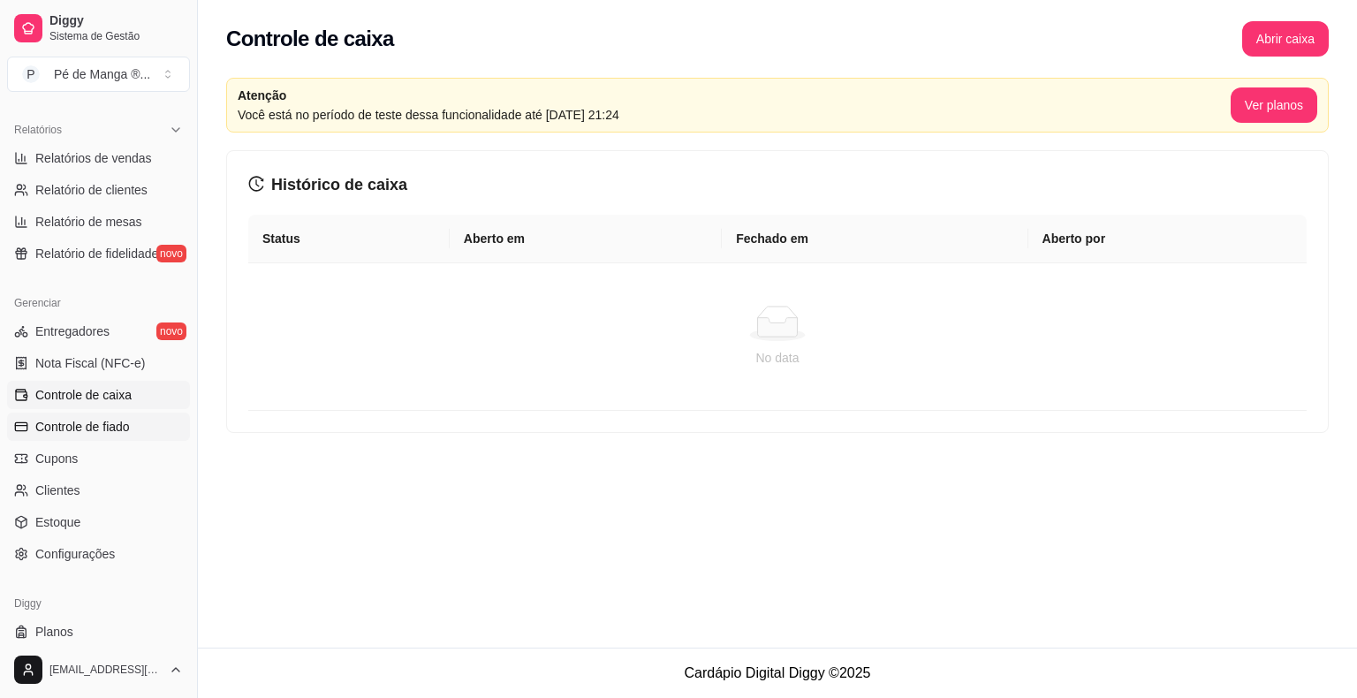
click at [134, 419] on link "Controle de fiado" at bounding box center [98, 426] width 183 height 28
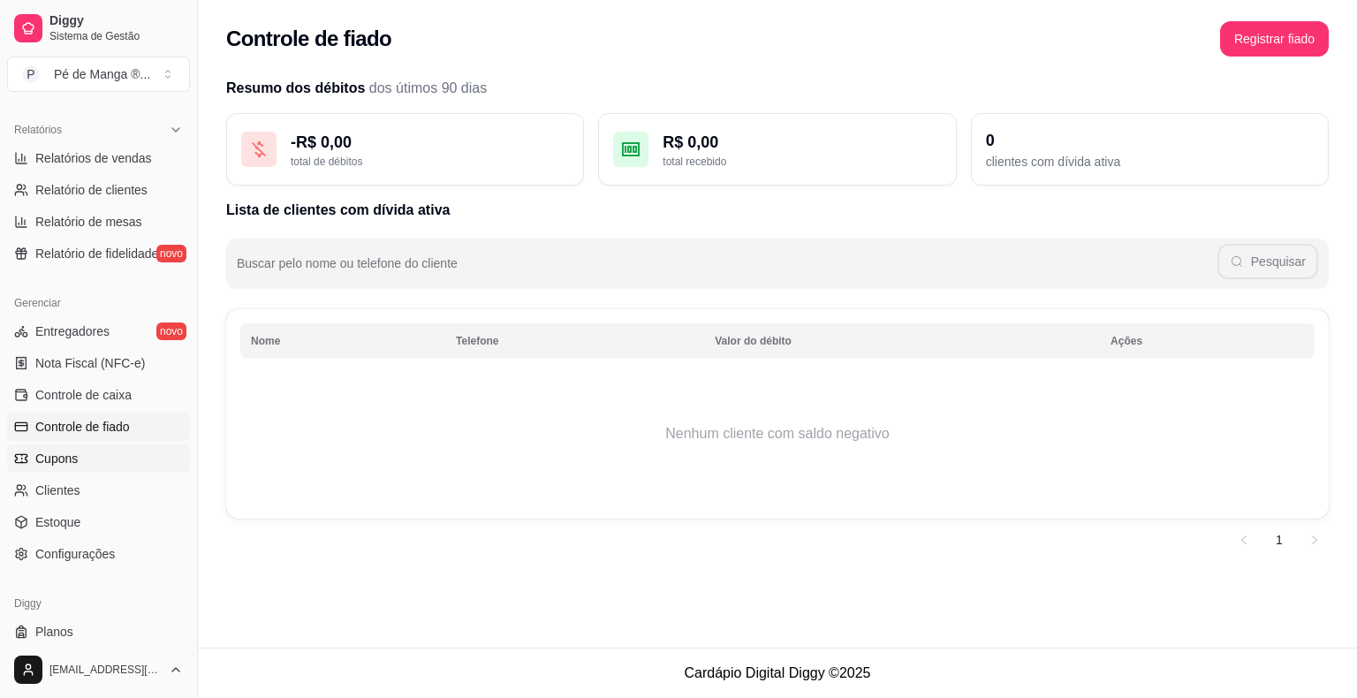
click at [114, 457] on link "Cupons" at bounding box center [98, 458] width 183 height 28
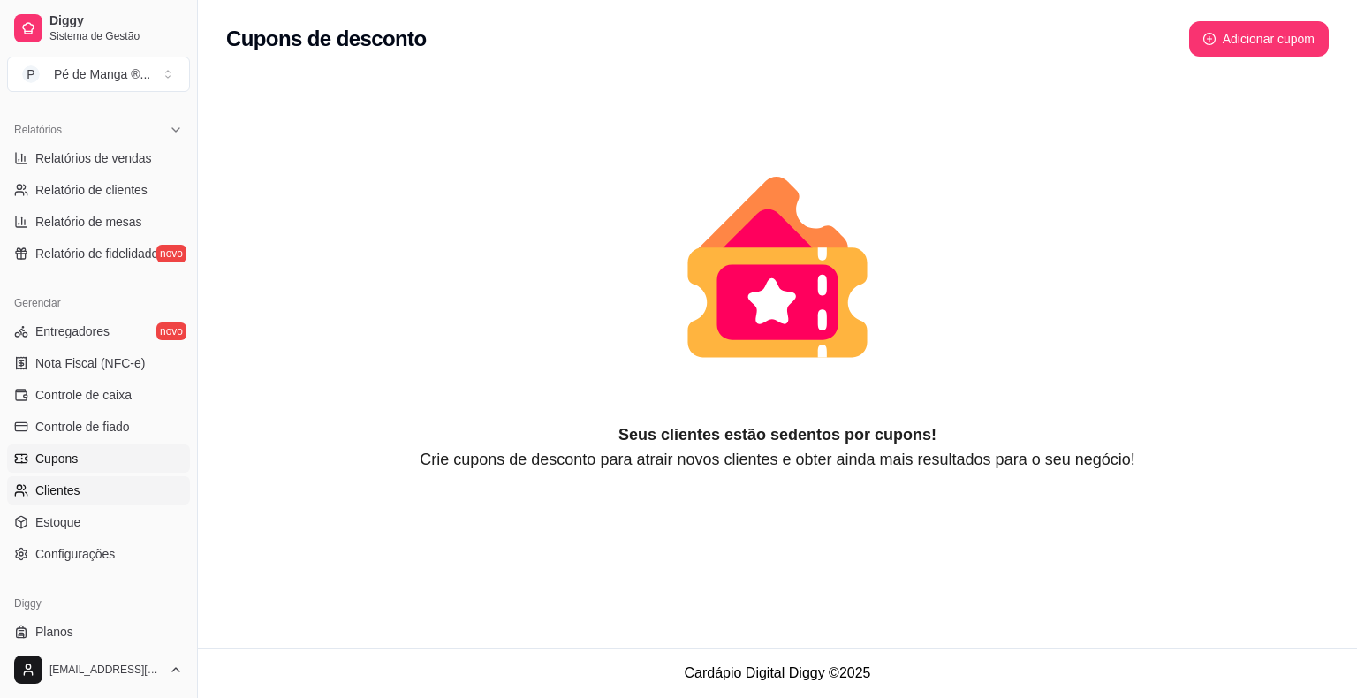
click at [109, 492] on link "Clientes" at bounding box center [98, 490] width 183 height 28
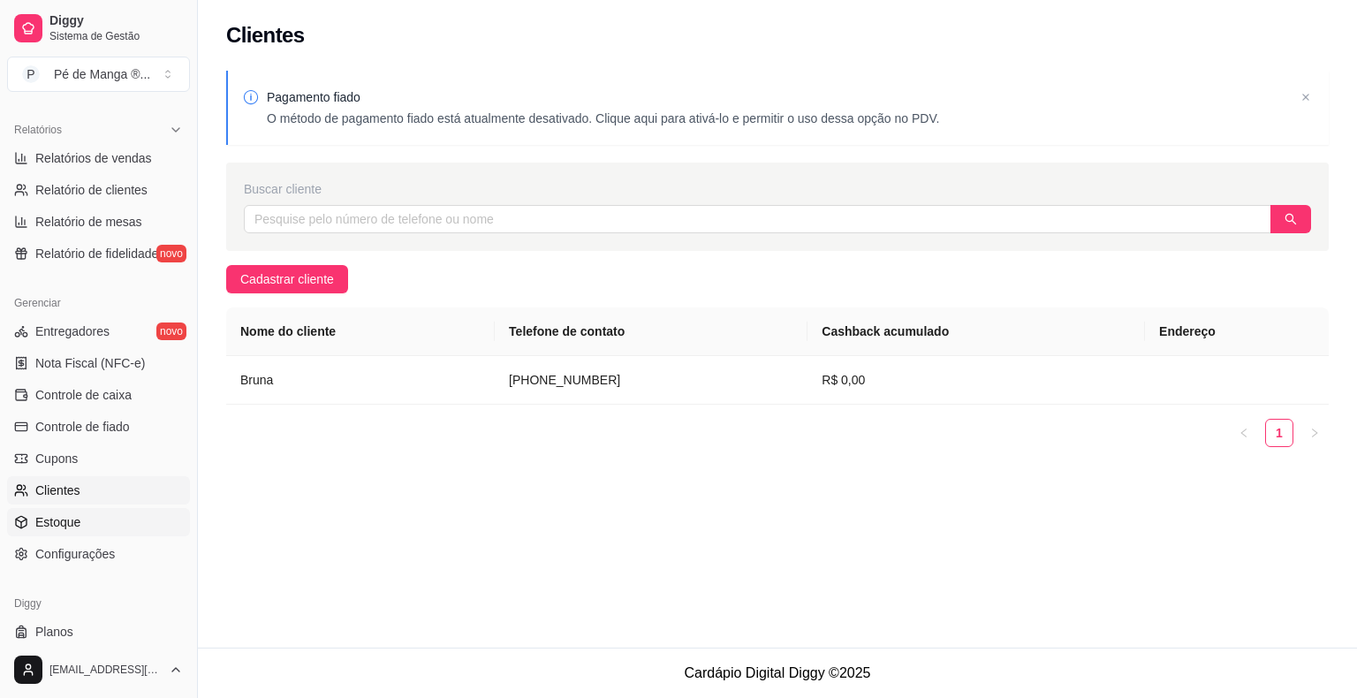
click at [106, 518] on link "Estoque" at bounding box center [98, 522] width 183 height 28
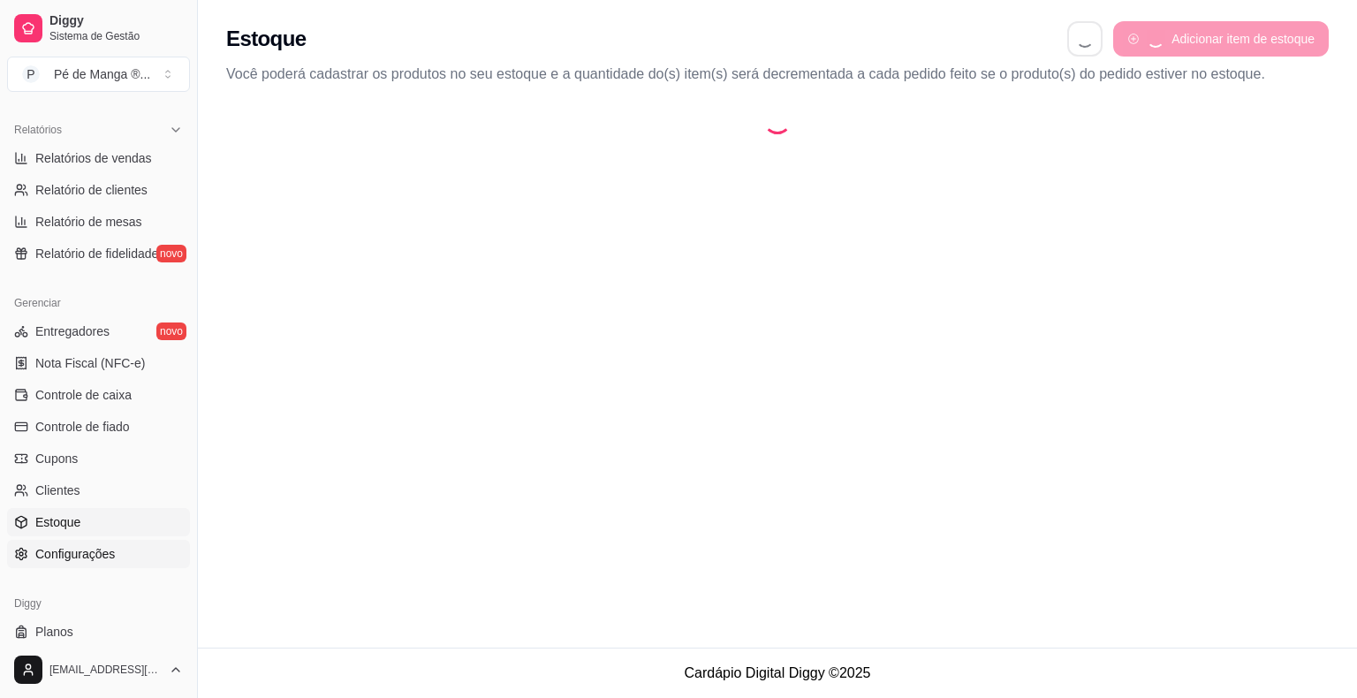
select select "QUANTITY_ORDER"
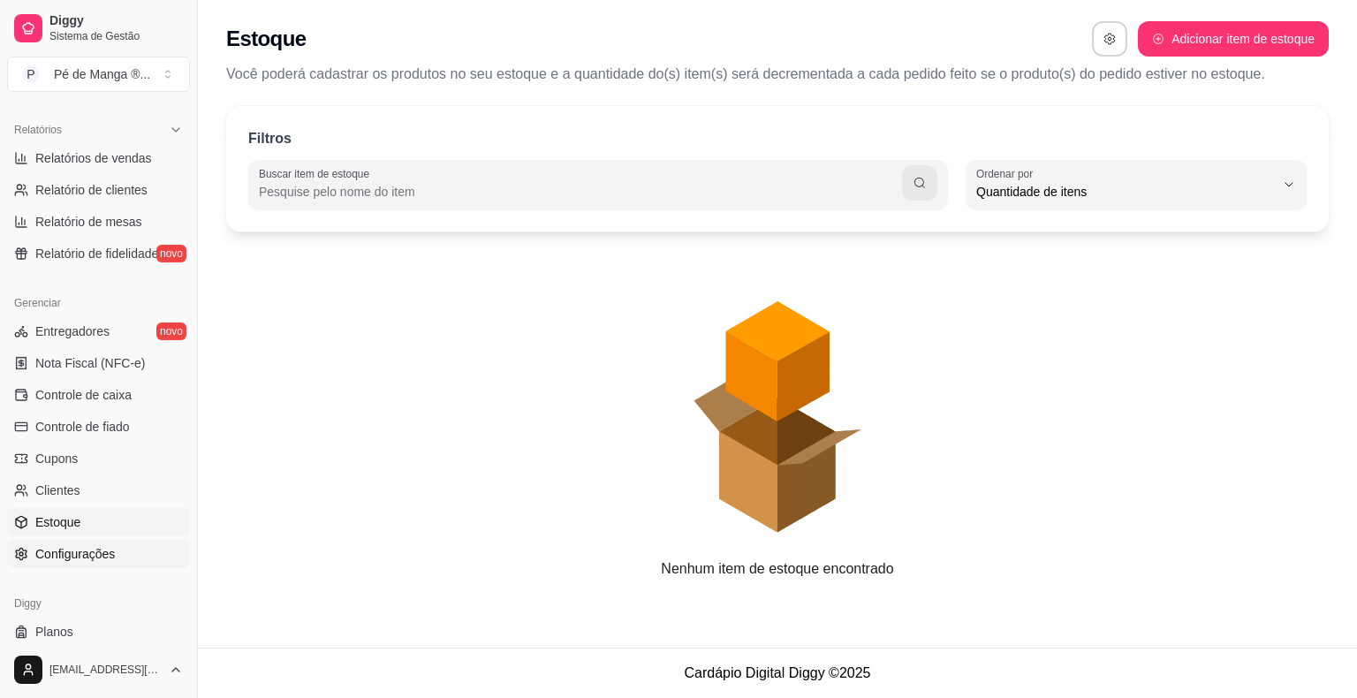
scroll to position [17, 0]
click at [102, 550] on span "Configurações" at bounding box center [74, 554] width 79 height 18
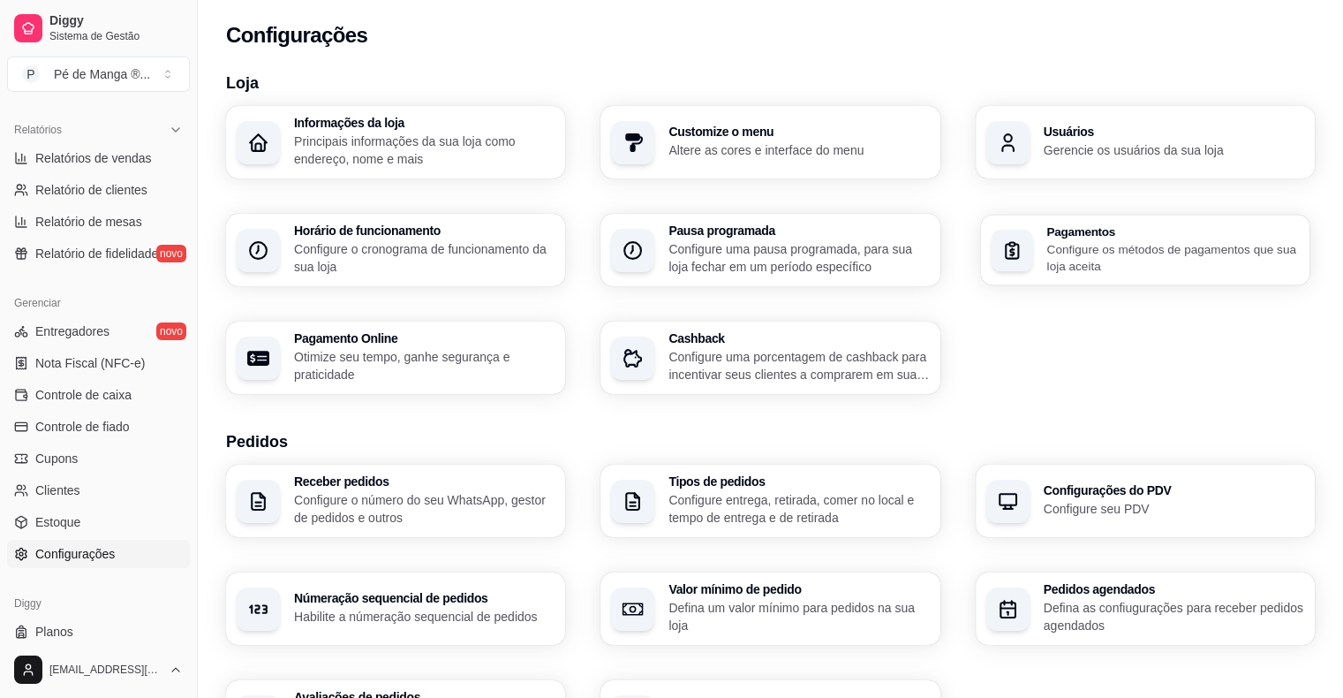
click at [1102, 253] on p "Configure os métodos de pagamentos que sua loja aceita" at bounding box center [1173, 257] width 253 height 34
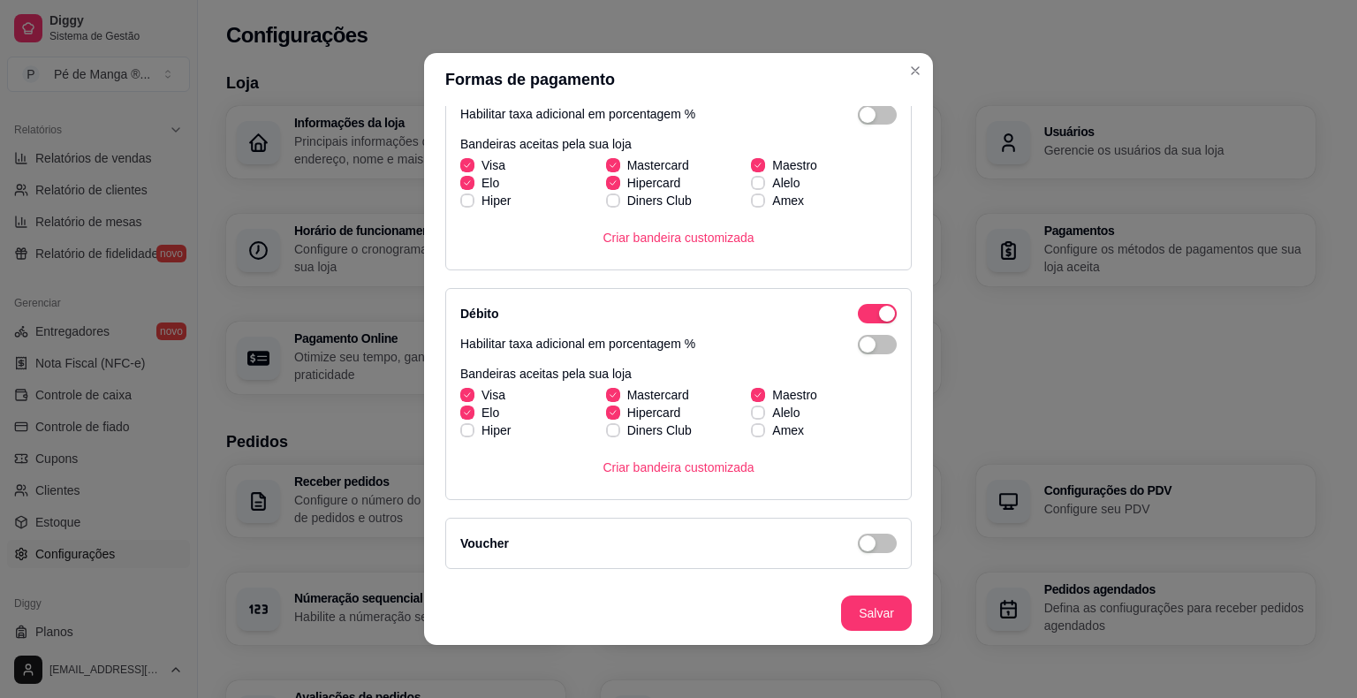
scroll to position [342, 0]
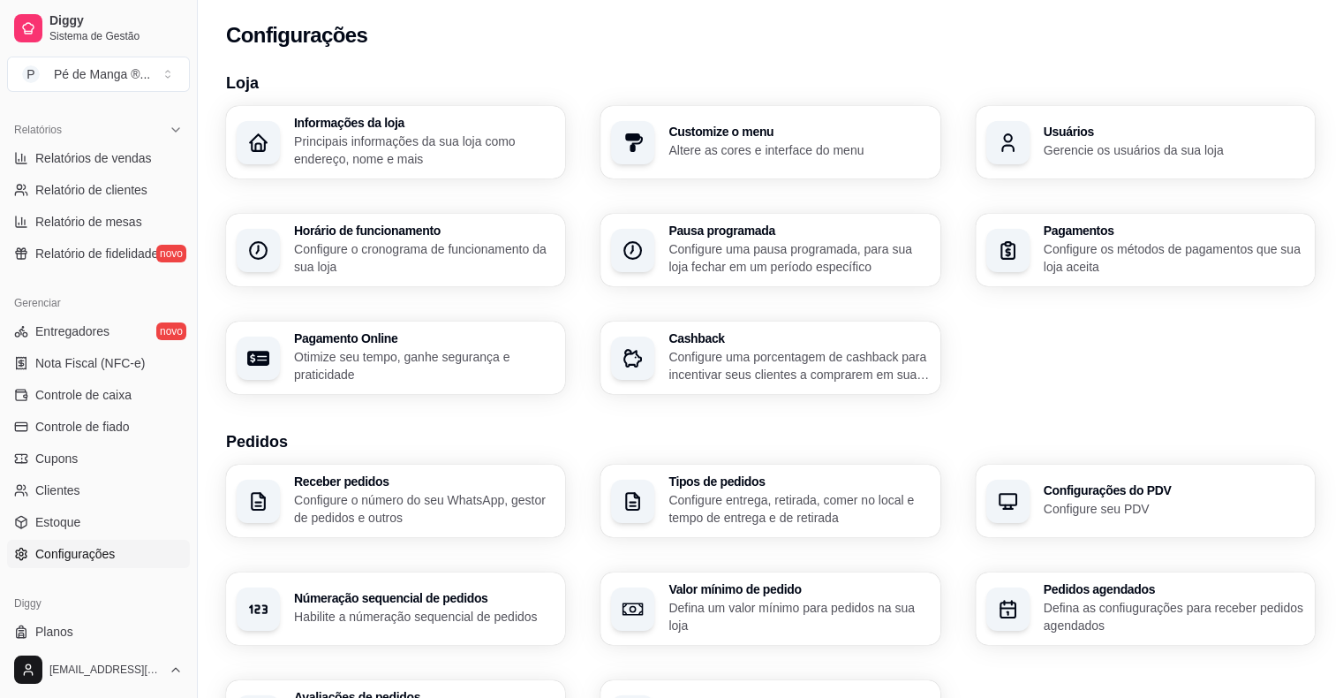
click at [490, 340] on h3 "Pagamento Online" at bounding box center [424, 338] width 261 height 12
select select "4.98"
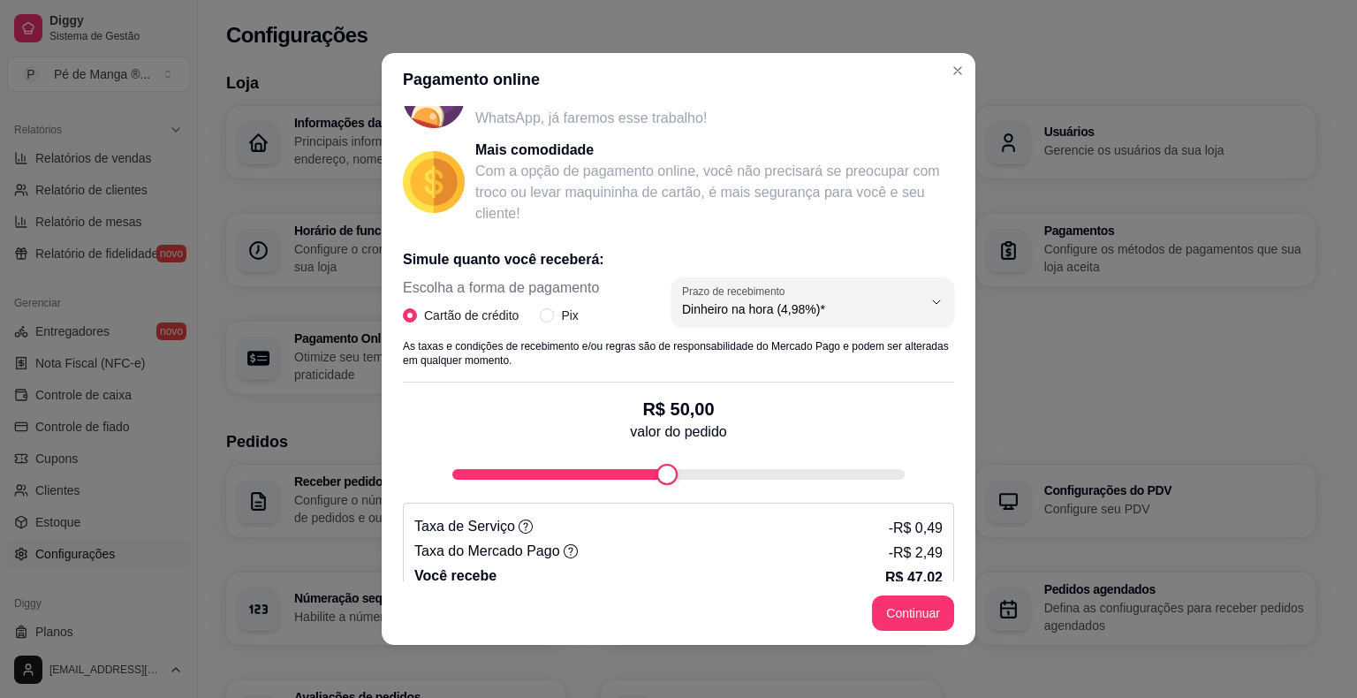
scroll to position [214, 0]
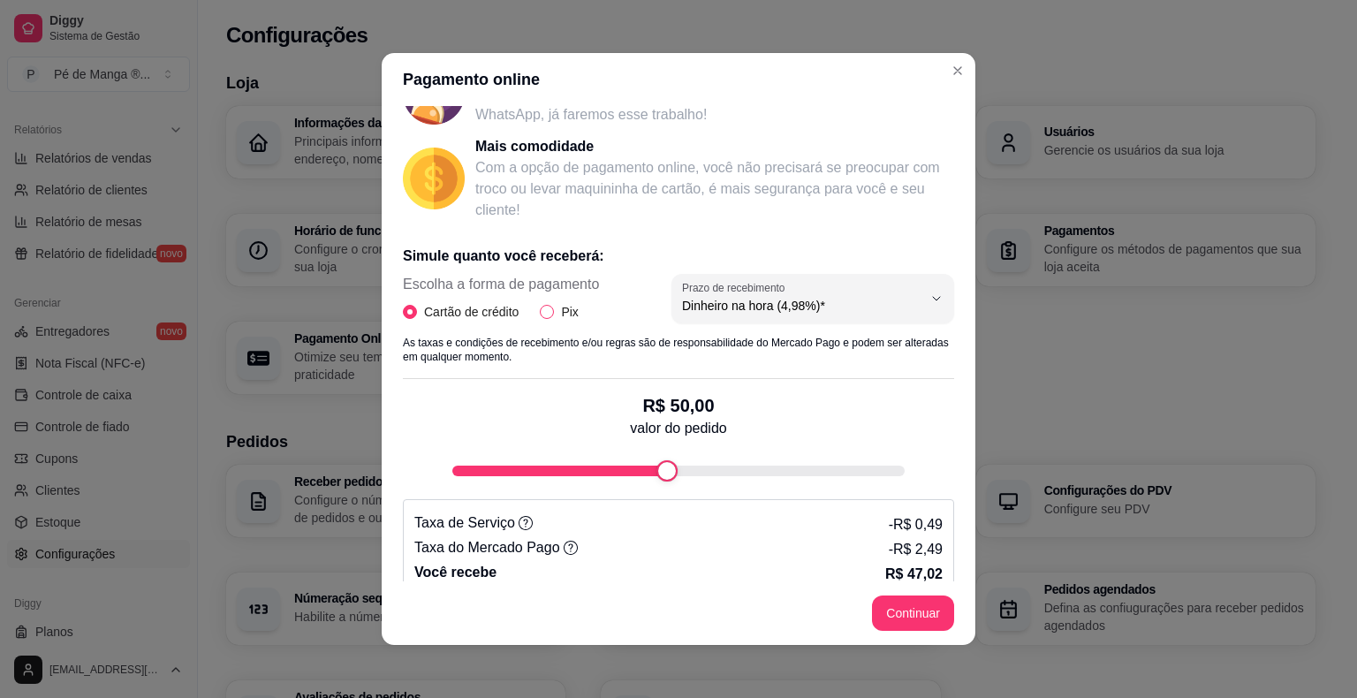
click at [540, 307] on input "Pix" at bounding box center [547, 312] width 14 height 14
radio input "true"
radio input "false"
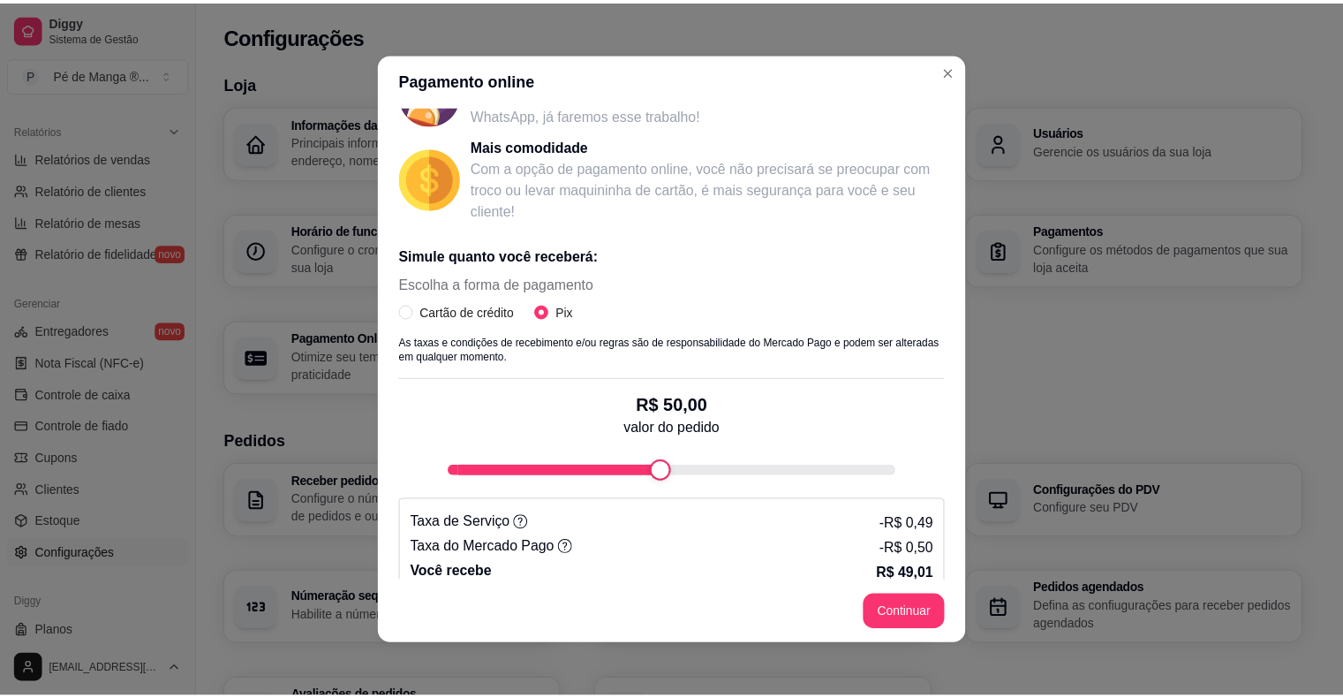
scroll to position [235, 0]
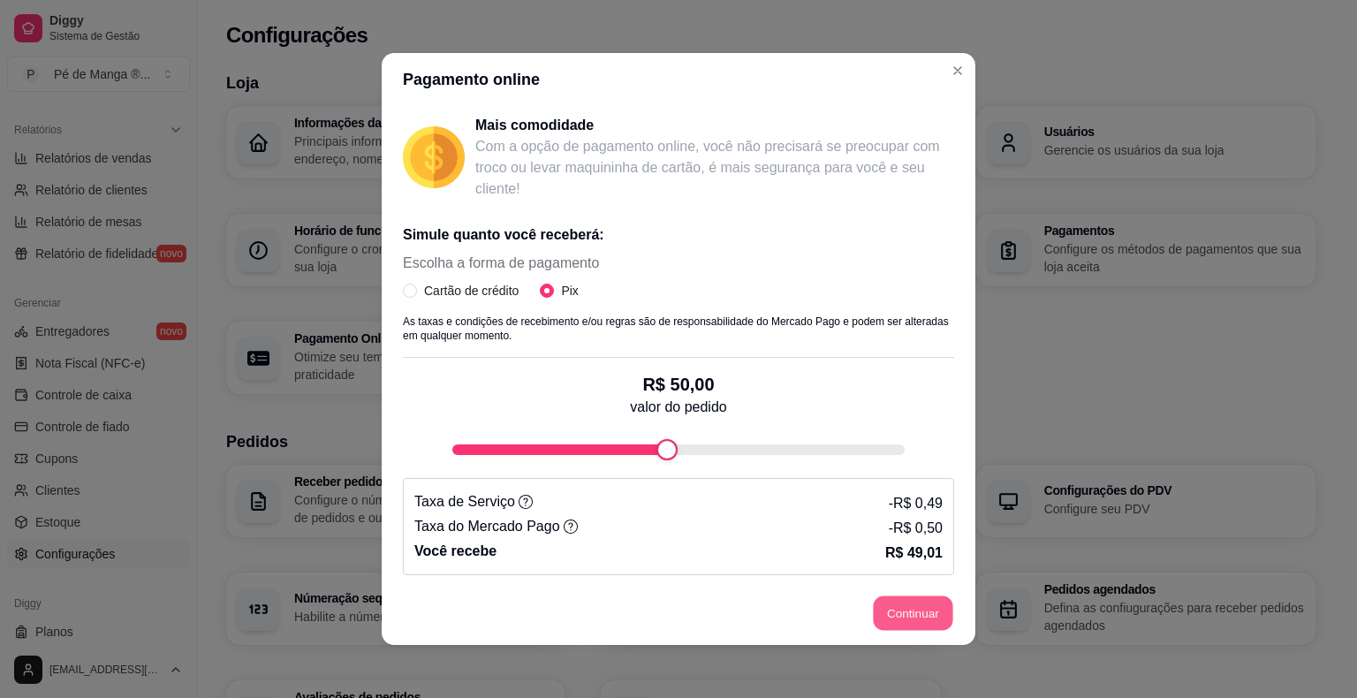
click at [902, 616] on button "Continuar" at bounding box center [912, 613] width 79 height 34
